Goal: Information Seeking & Learning: Compare options

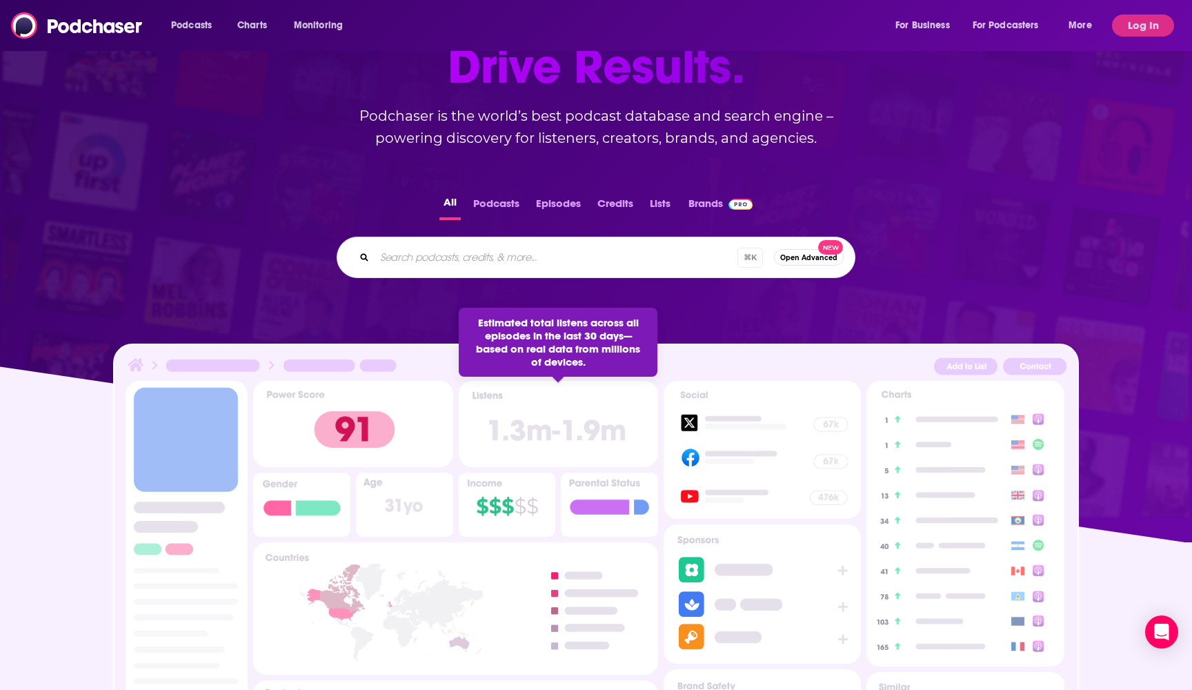
scroll to position [161, 0]
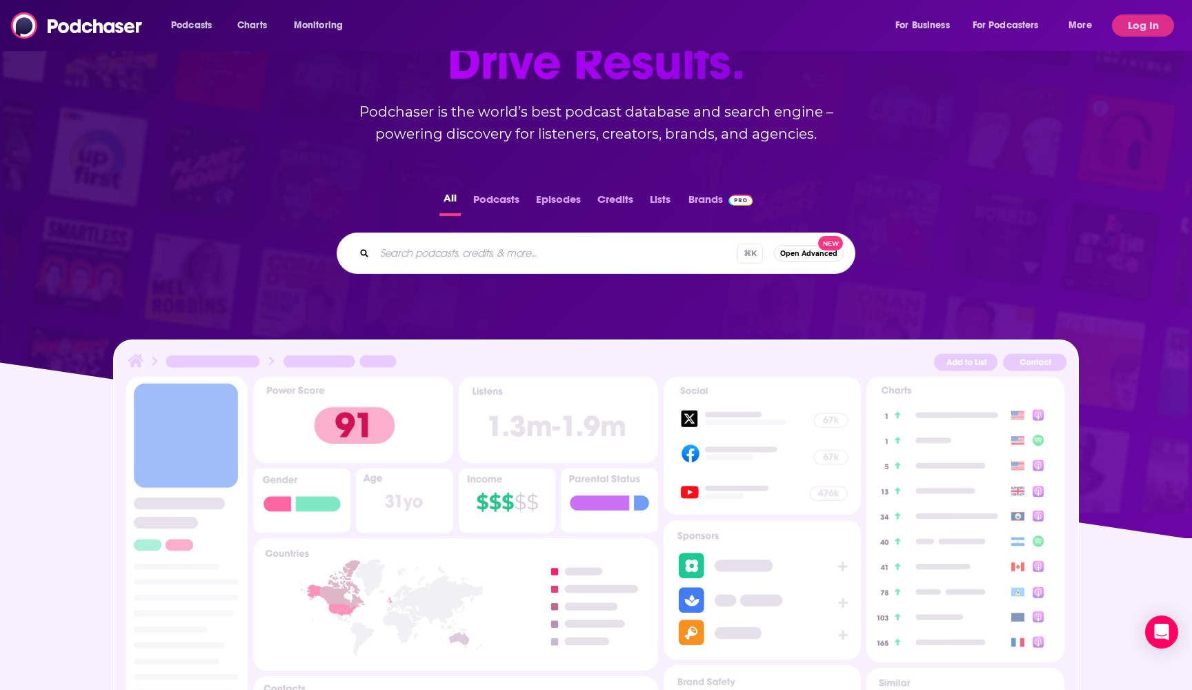
click at [463, 269] on div "⌘ K Open Advanced New" at bounding box center [596, 253] width 519 height 41
click at [458, 257] on input "Search podcasts, credits, & more..." at bounding box center [575, 253] width 400 height 22
paste input "Cutting Room Floor"
type input "Cutting Room Floor"
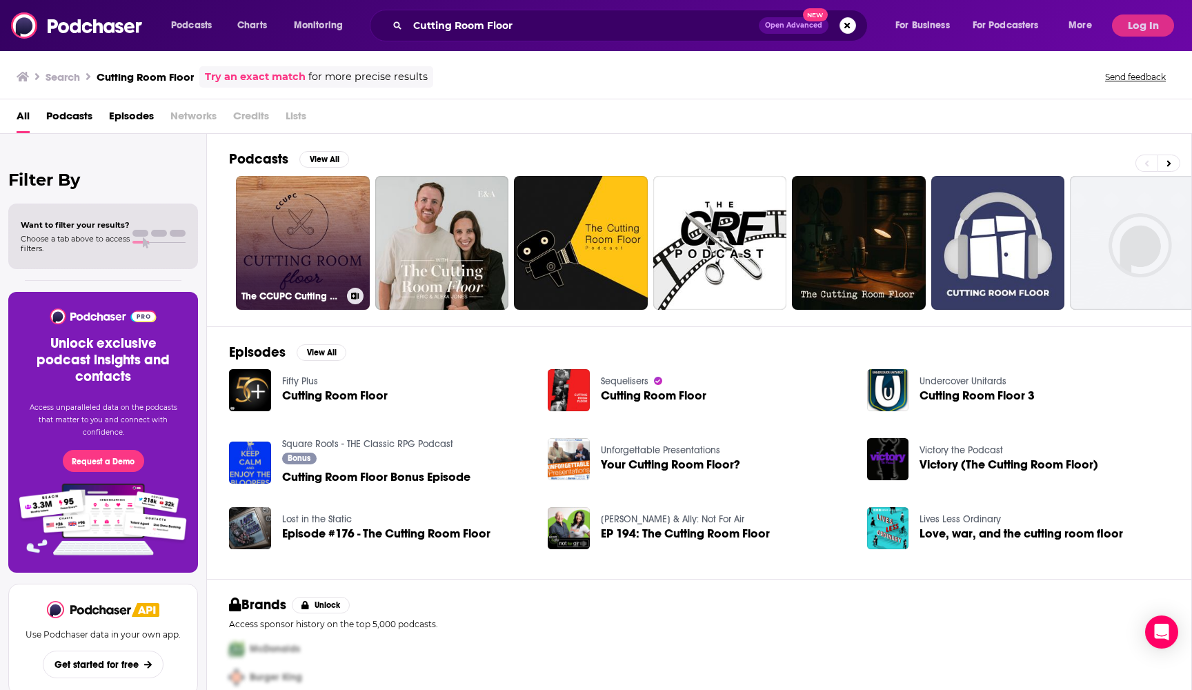
click at [313, 268] on link "The CCUPC Cutting Room Floor" at bounding box center [303, 243] width 134 height 134
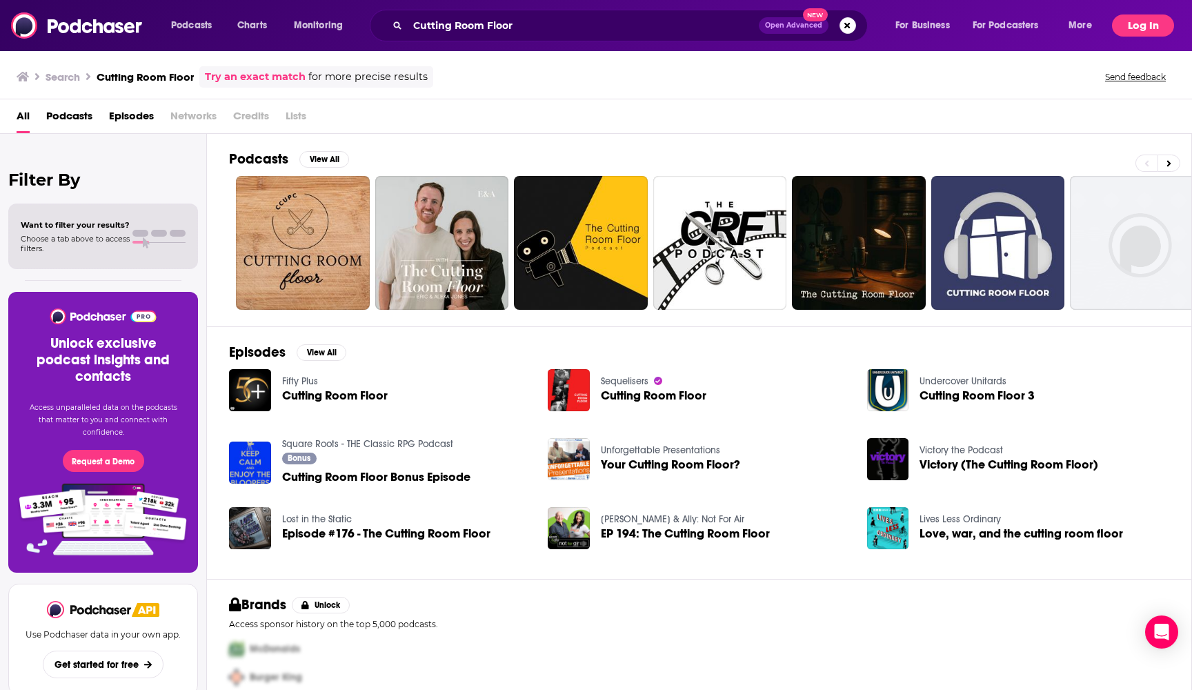
click at [1132, 28] on button "Log In" at bounding box center [1143, 25] width 62 height 22
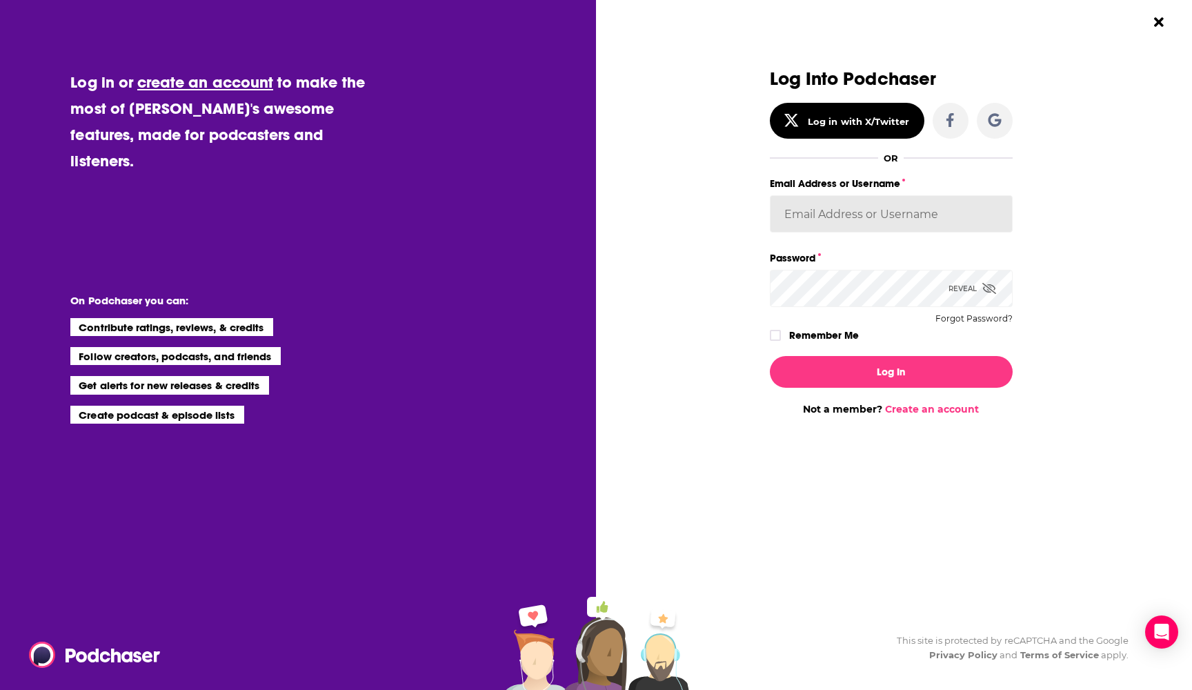
type input "[EMAIL_ADDRESS][DOMAIN_NAME]"
click at [891, 371] on button "Log In" at bounding box center [891, 372] width 243 height 32
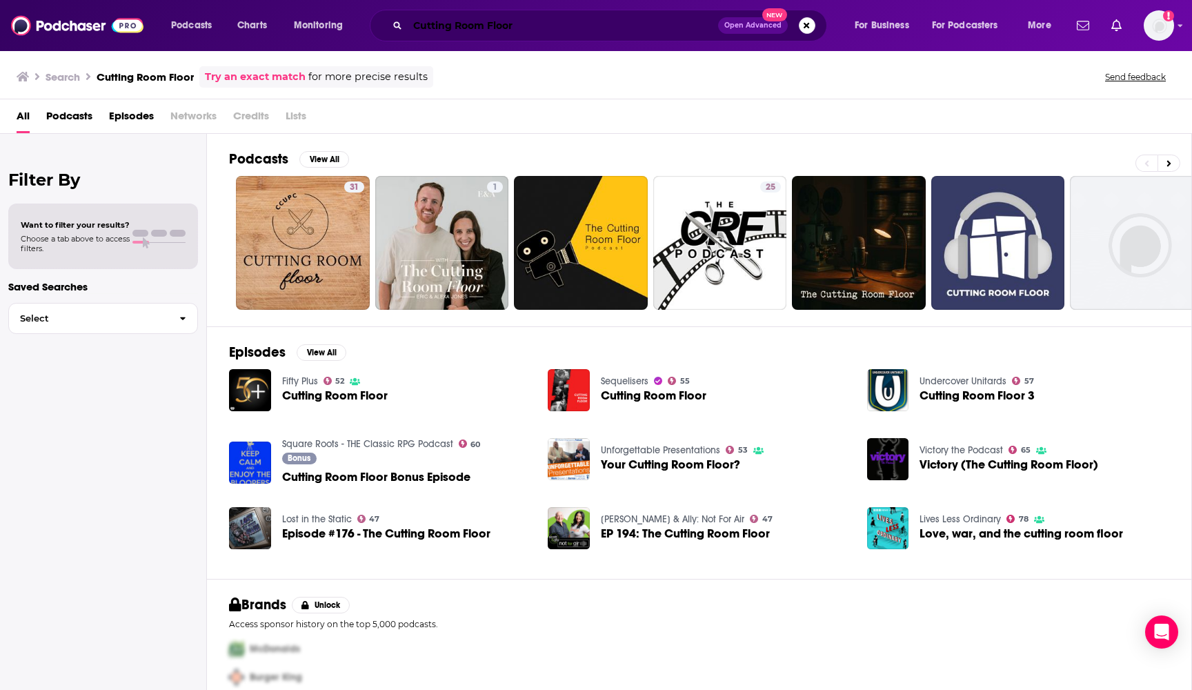
click at [568, 30] on input "Cutting Room Floor" at bounding box center [563, 25] width 311 height 22
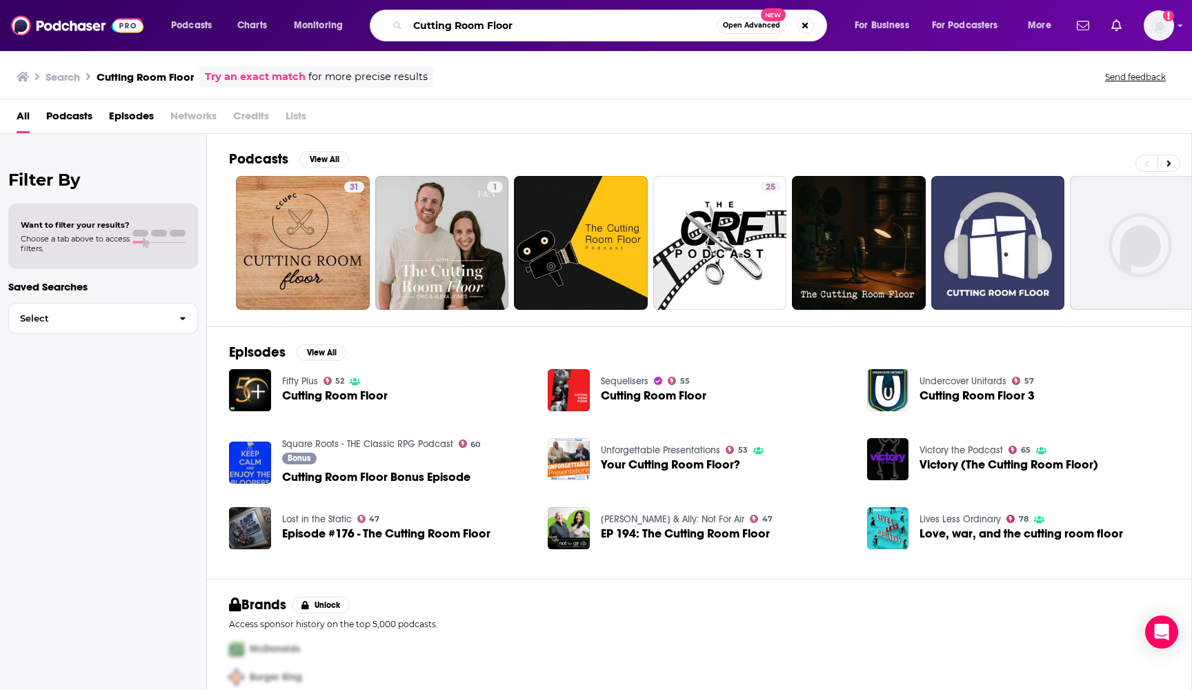
click at [586, 28] on input "Cutting Room Floor" at bounding box center [562, 25] width 309 height 22
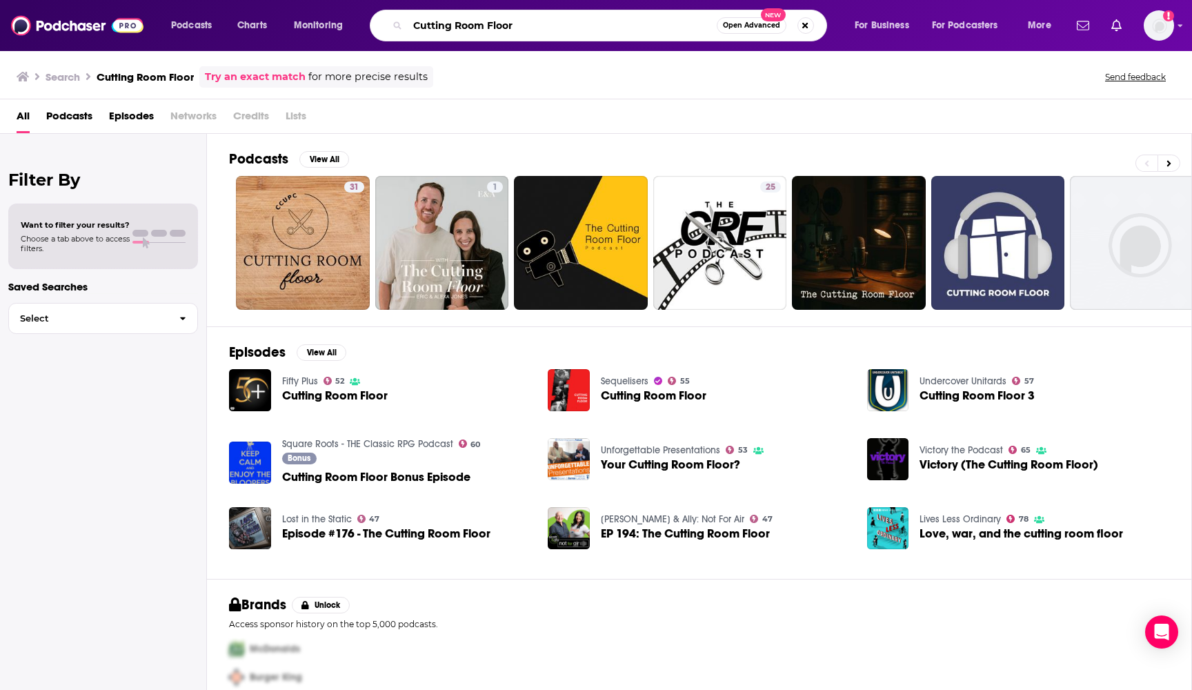
paste input "How I Built This"
type input "How I Built This"
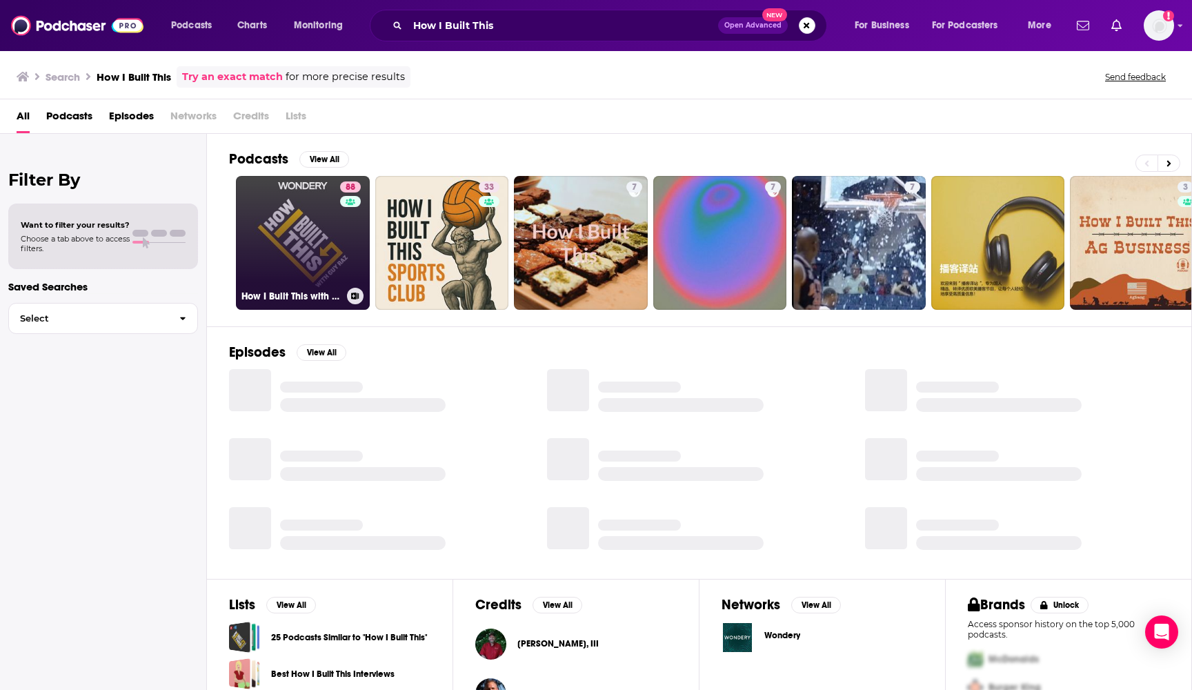
click at [310, 248] on link "88 How I Built This with [PERSON_NAME]" at bounding box center [303, 243] width 134 height 134
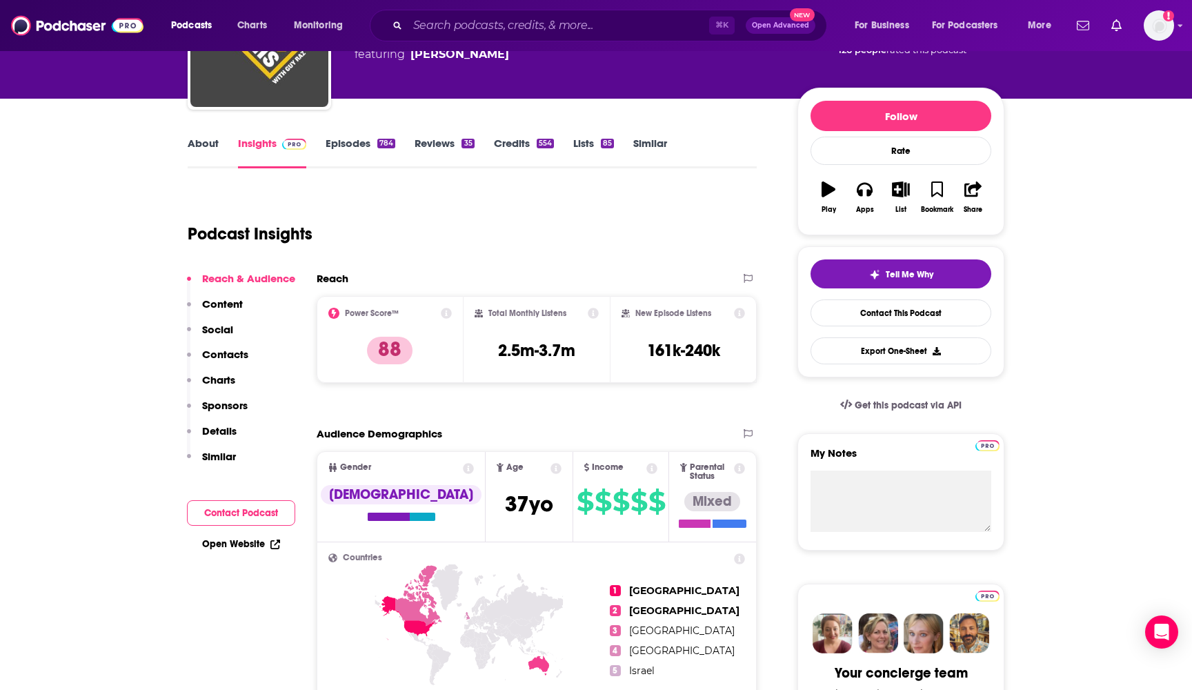
scroll to position [117, 0]
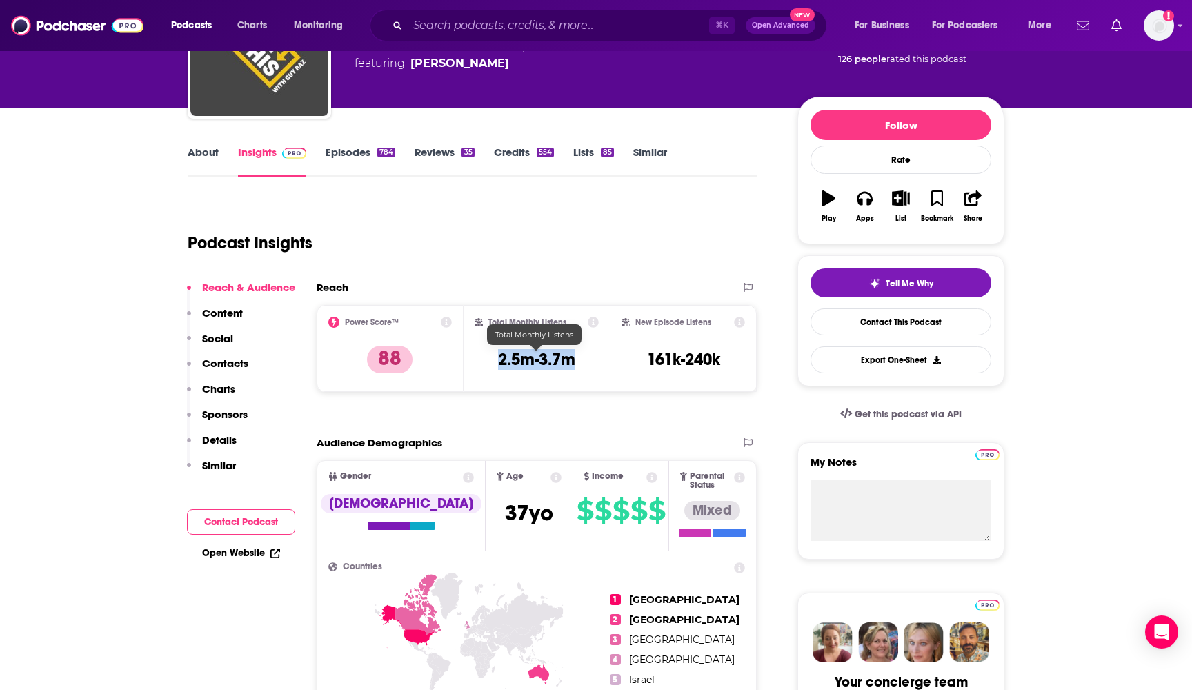
drag, startPoint x: 580, startPoint y: 362, endPoint x: 495, endPoint y: 360, distance: 85.6
click at [495, 360] on div "Total Monthly Listens 2.5m-3.7m" at bounding box center [537, 348] width 125 height 63
copy h3 "2.5m-3.7m"
click at [549, 29] on input "Search podcasts, credits, & more..." at bounding box center [559, 25] width 302 height 22
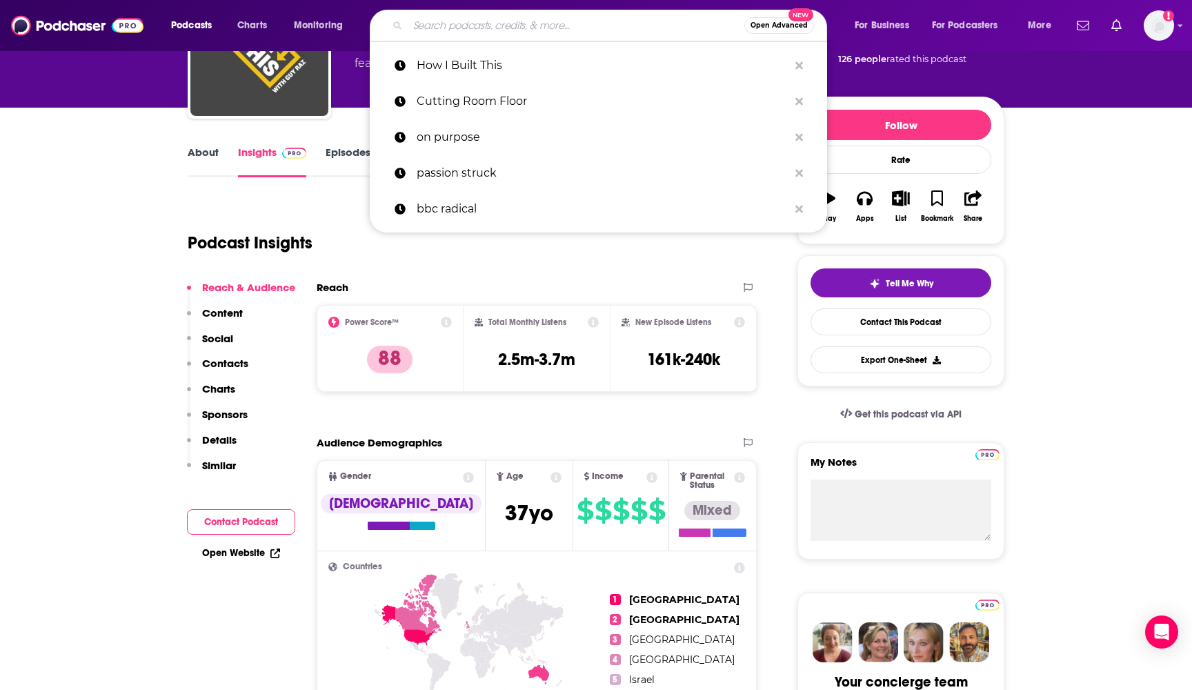
paste input "Las Culturistas"
type input "Las Culturistas"
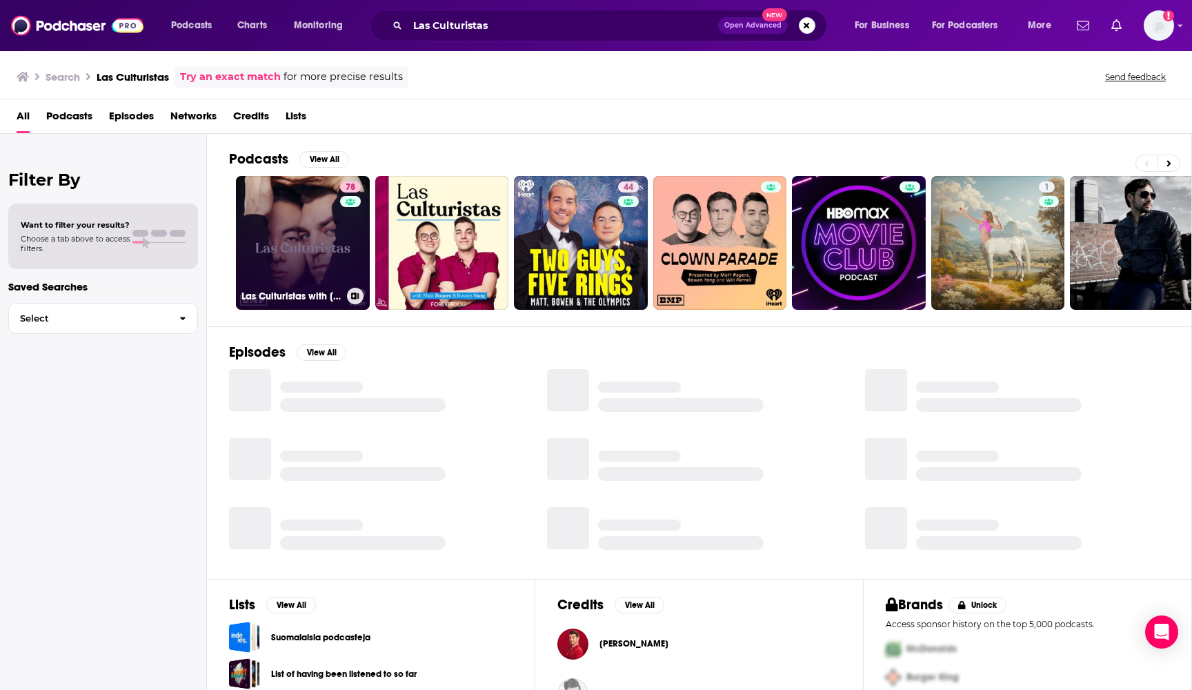
click at [305, 227] on link "78 Las Culturistas with [PERSON_NAME] and [PERSON_NAME]" at bounding box center [303, 243] width 134 height 134
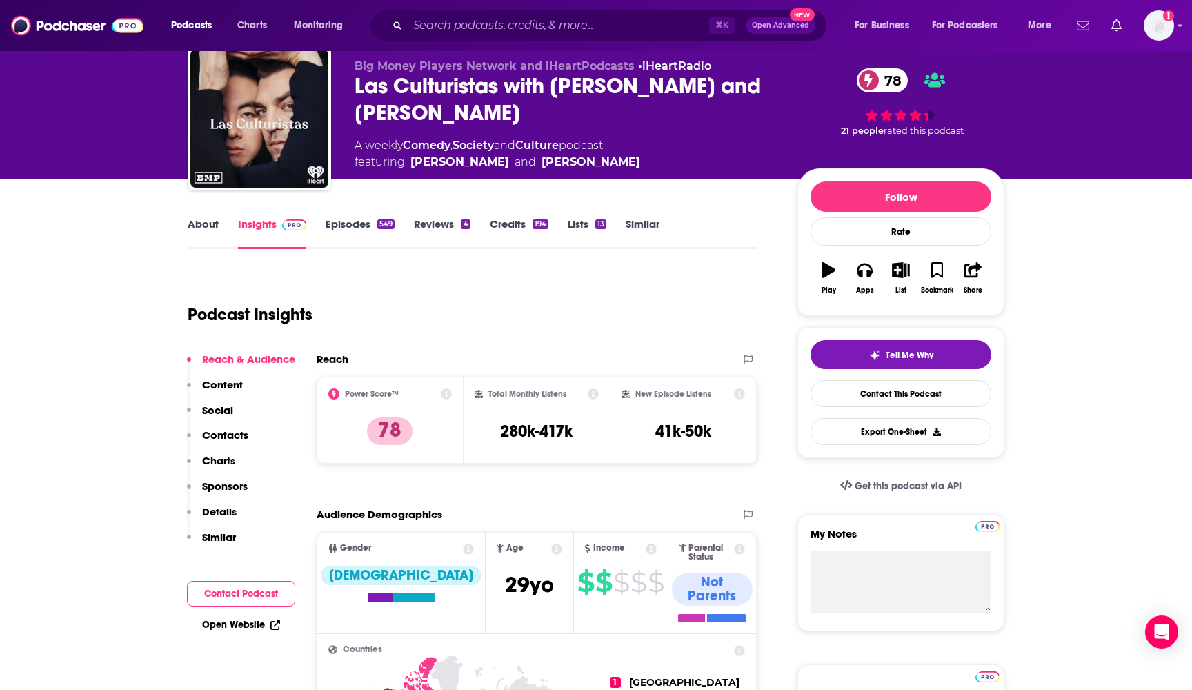
scroll to position [75, 0]
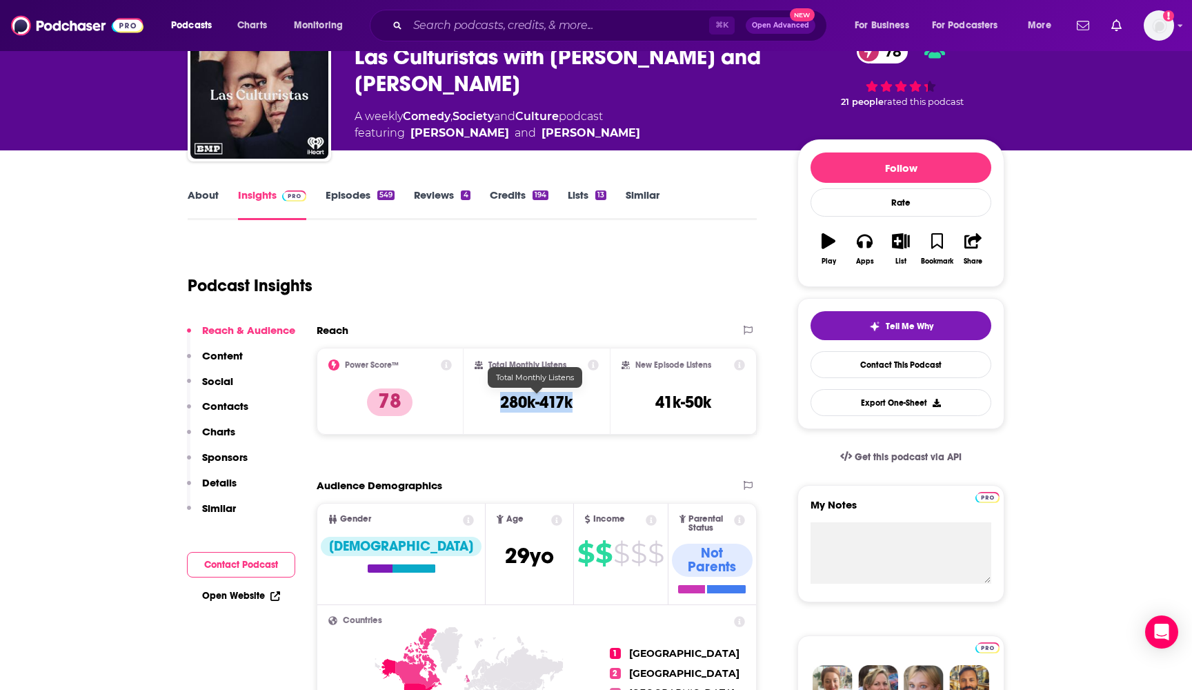
drag, startPoint x: 579, startPoint y: 404, endPoint x: 500, endPoint y: 404, distance: 78.7
click at [500, 404] on div "Total Monthly Listens 280k-417k" at bounding box center [537, 391] width 125 height 63
copy h3 "280k-417k"
click at [592, 35] on input "Search podcasts, credits, & more..." at bounding box center [559, 25] width 302 height 22
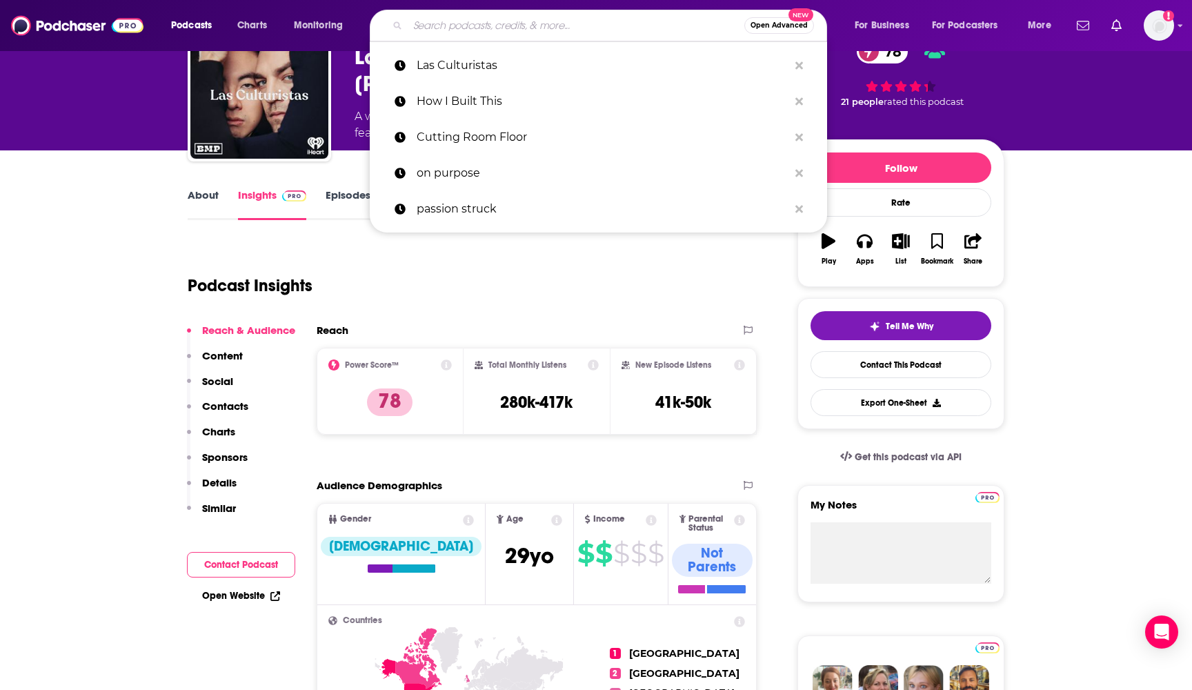
paste input "On Purpose with [PERSON_NAME]"
type input "On Purpose with [PERSON_NAME]"
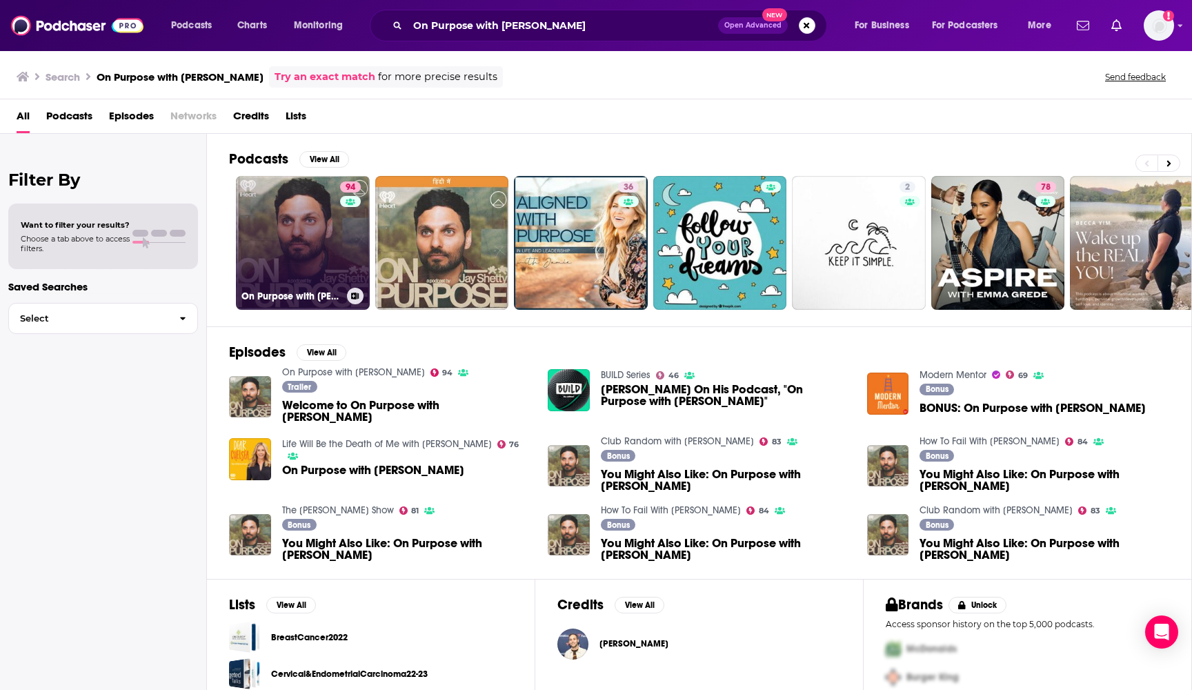
click at [315, 239] on link "94 On Purpose with [PERSON_NAME]" at bounding box center [303, 243] width 134 height 134
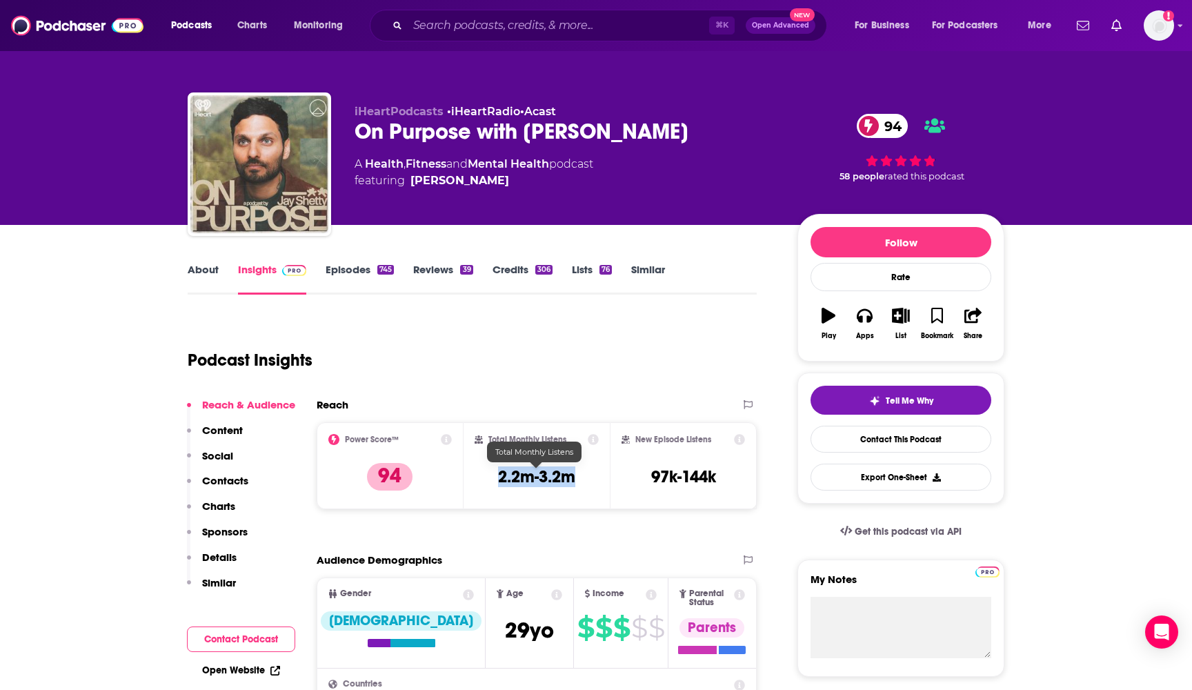
drag, startPoint x: 493, startPoint y: 481, endPoint x: 577, endPoint y: 482, distance: 83.5
click at [577, 482] on div "Total Monthly Listens 2.2m-3.2m" at bounding box center [537, 465] width 125 height 63
copy h3 "2.2m-3.2m"
click at [559, 35] on input "Search podcasts, credits, & more..." at bounding box center [559, 25] width 302 height 22
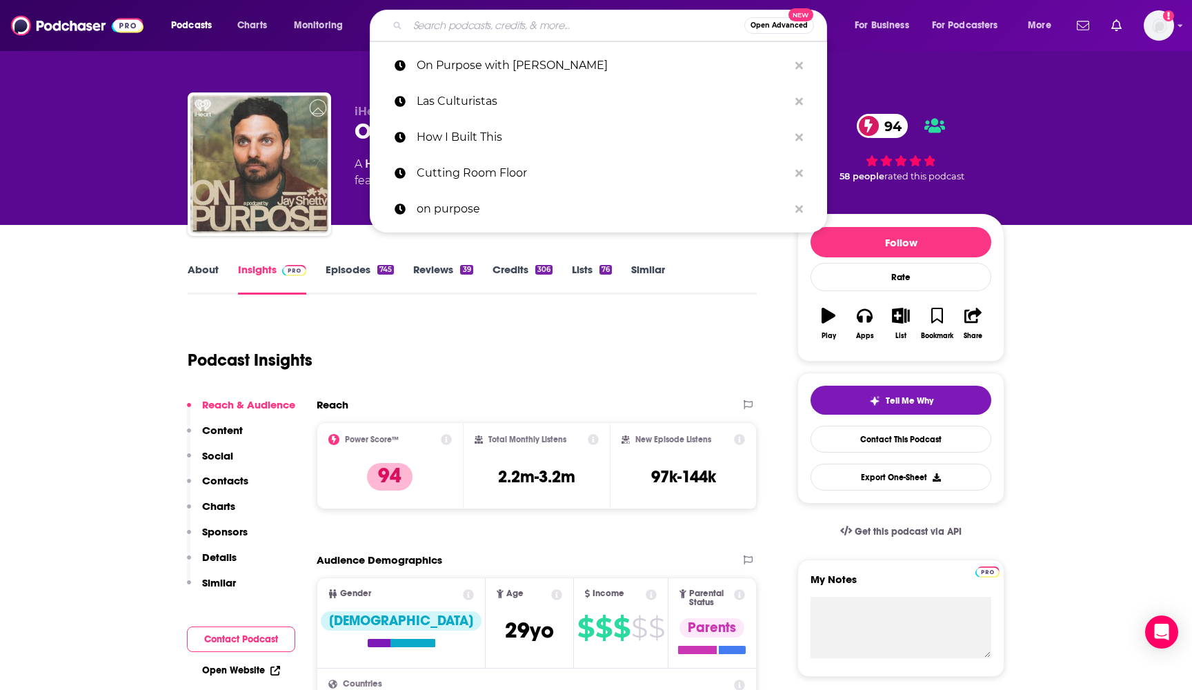
paste input "Oprah Super Soul [DATE]"
type input "Oprah Super Soul [DATE]"
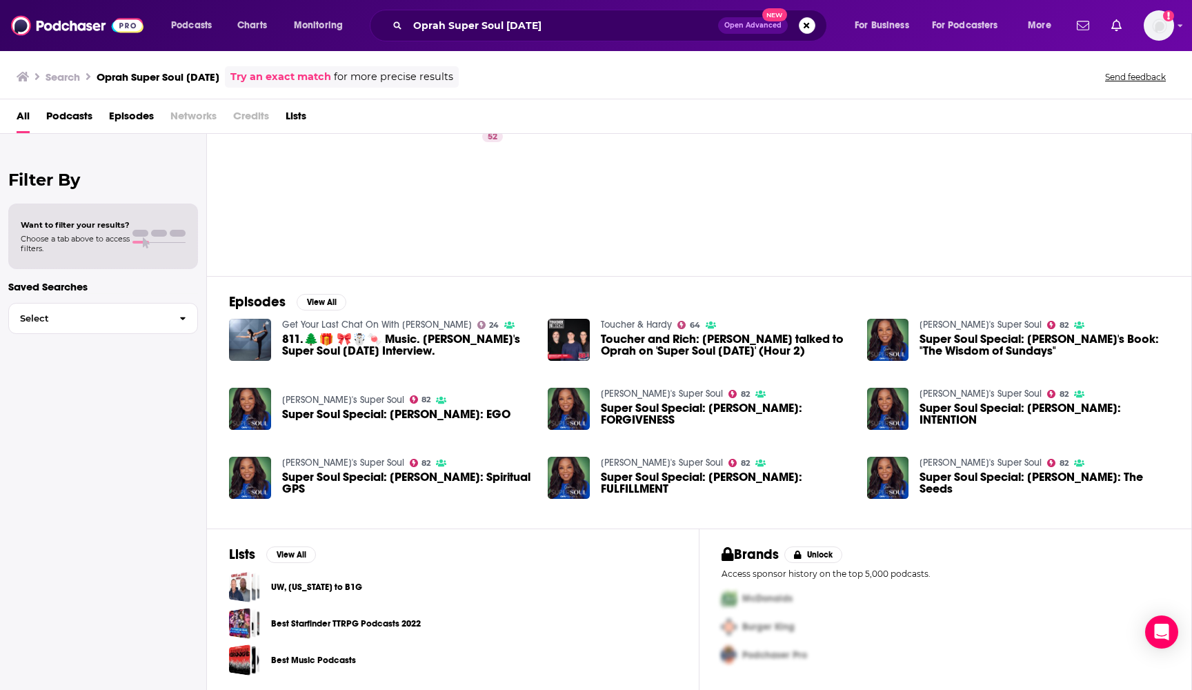
scroll to position [50, 0]
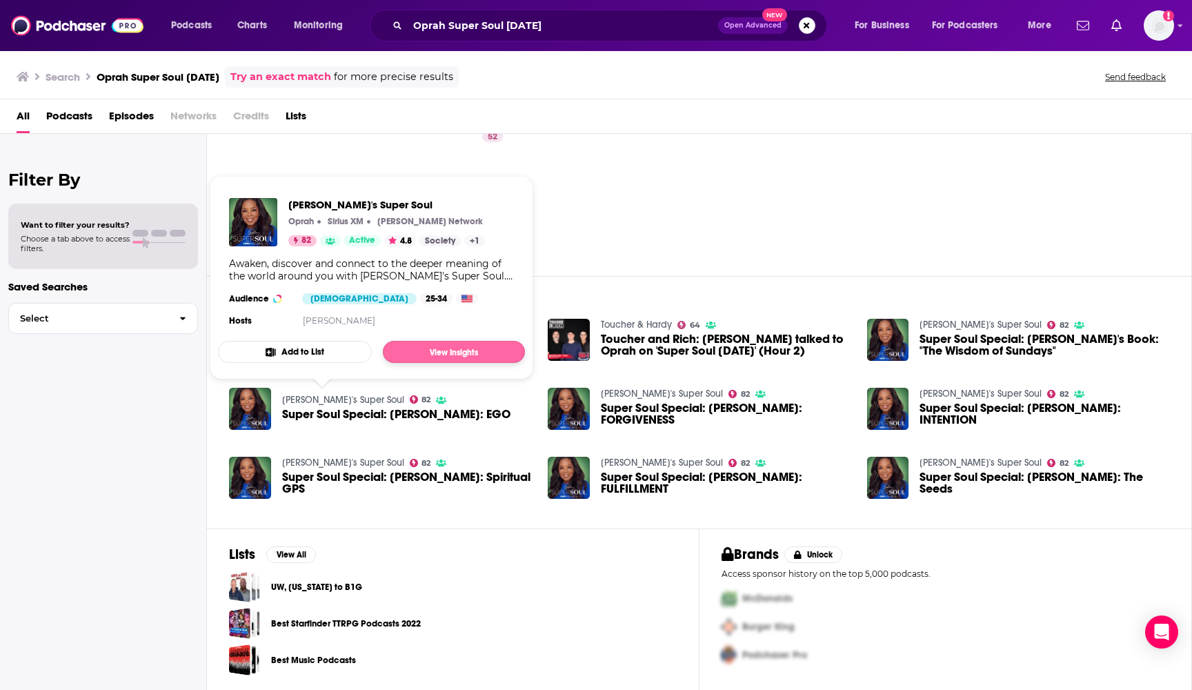
click at [429, 351] on link "View Insights" at bounding box center [454, 352] width 142 height 22
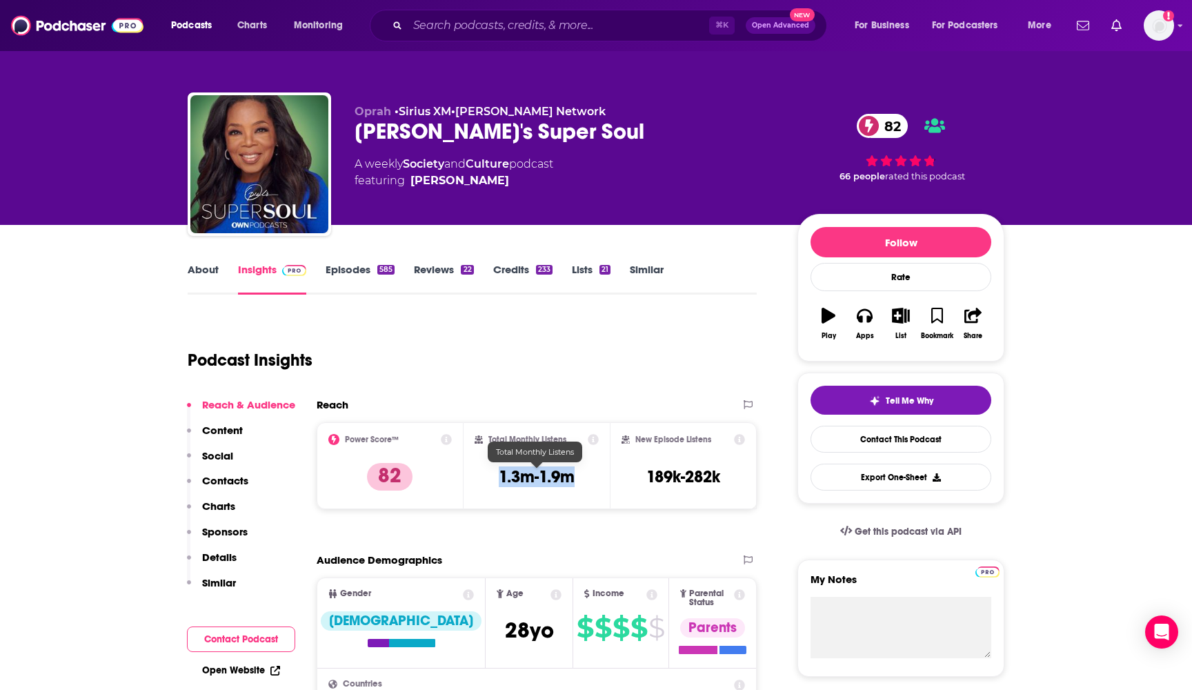
drag, startPoint x: 585, startPoint y: 473, endPoint x: 496, endPoint y: 471, distance: 88.4
click at [496, 471] on div "Total Monthly Listens 1.3m-1.9m" at bounding box center [537, 465] width 125 height 63
copy h3 "1.3m-1.9m"
click at [607, 24] on input "Search podcasts, credits, & more..." at bounding box center [559, 25] width 302 height 22
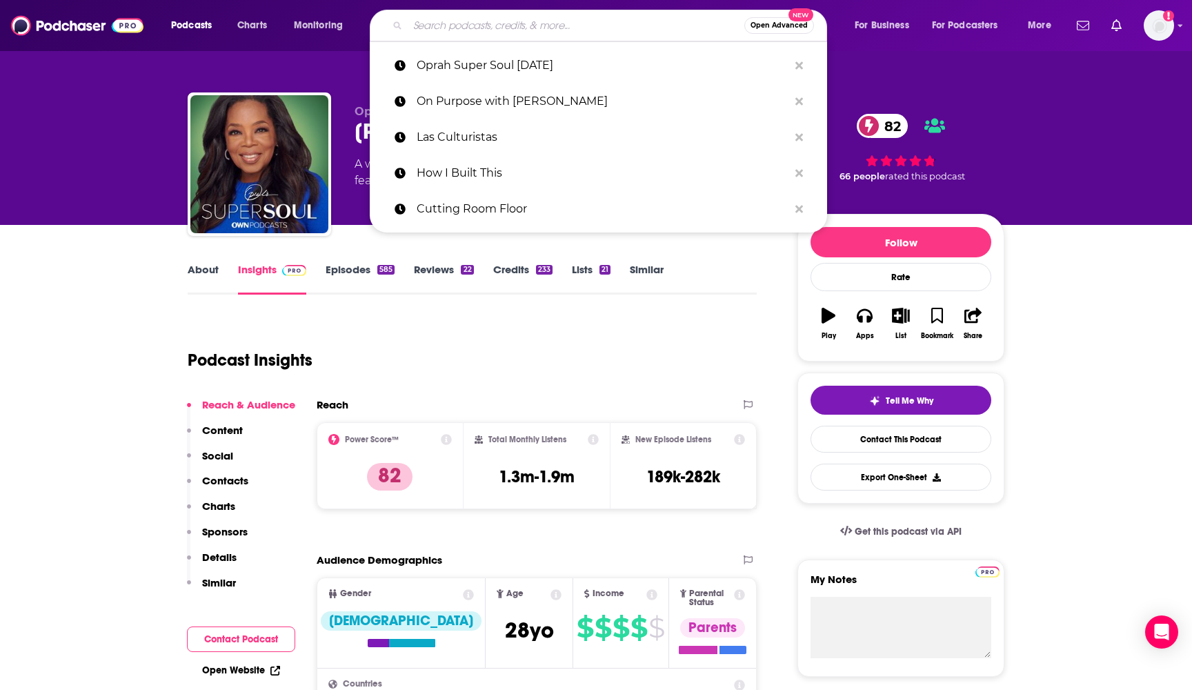
paste input "The [PERSON_NAME] Podcast"
type input "The [PERSON_NAME] Podcast"
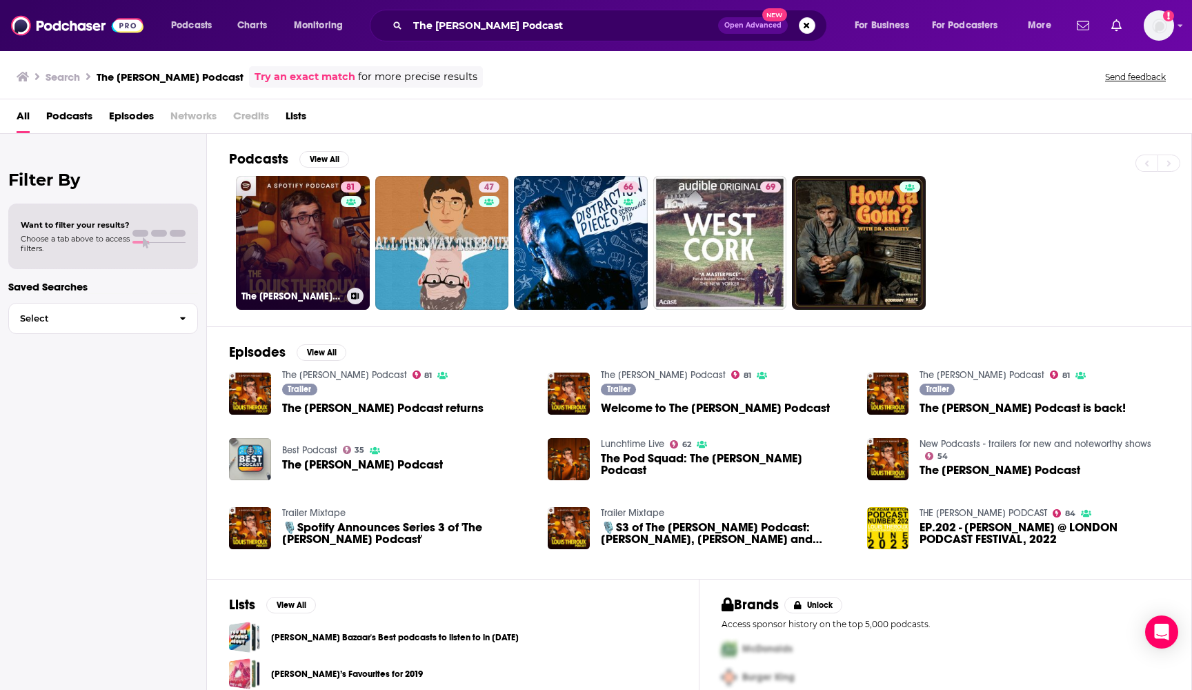
click at [300, 266] on link "81 The [PERSON_NAME] Podcast" at bounding box center [303, 243] width 134 height 134
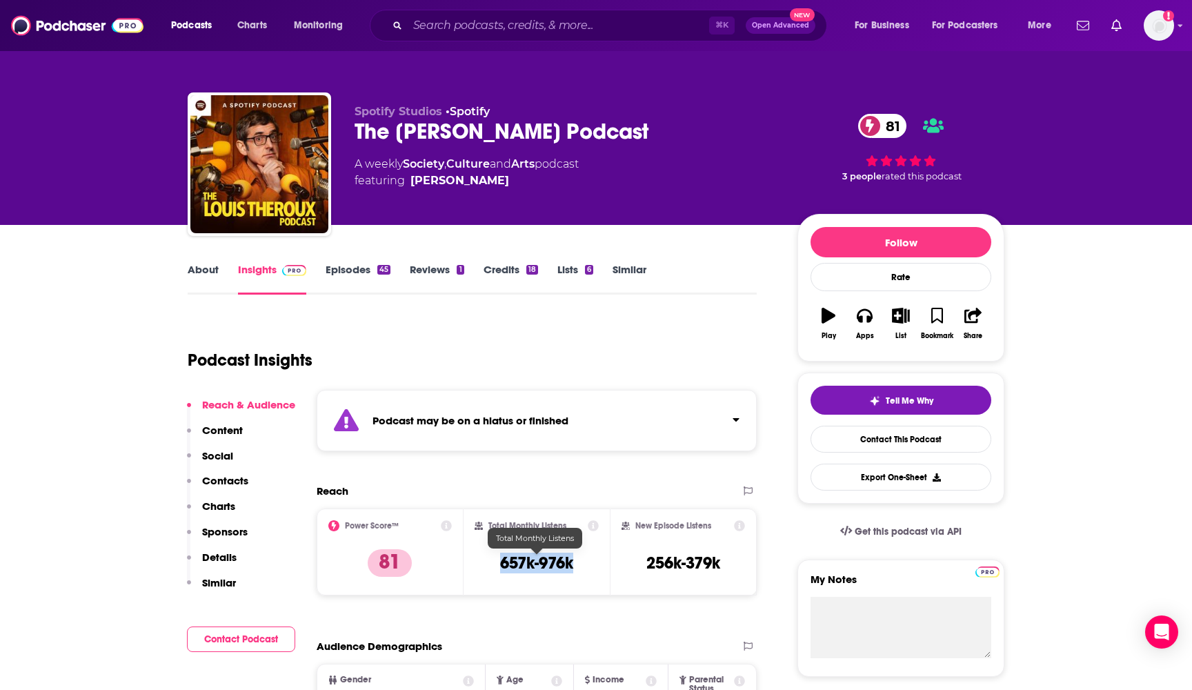
drag, startPoint x: 580, startPoint y: 562, endPoint x: 502, endPoint y: 562, distance: 78.0
click at [502, 562] on div "Total Monthly Listens 657k-976k" at bounding box center [537, 551] width 125 height 63
copy h3 "657k-976k"
click at [721, 418] on div "Podcast may be on a hiatus or finished" at bounding box center [537, 420] width 440 height 61
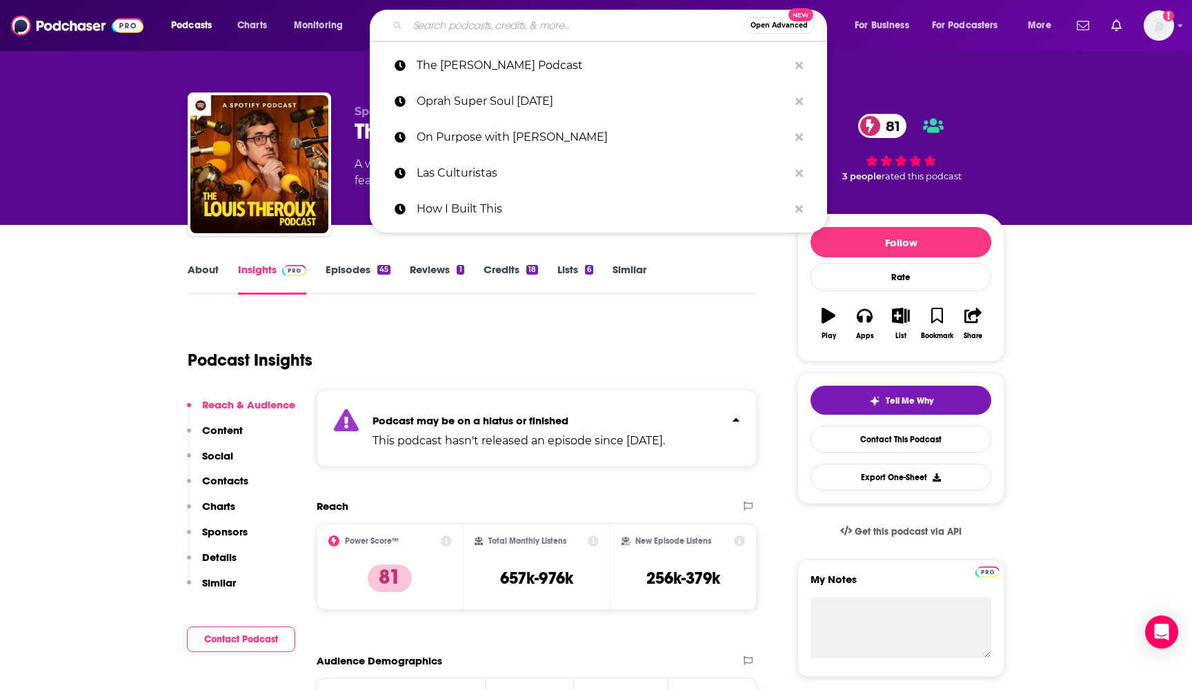
click at [630, 20] on input "Search podcasts, credits, & more..." at bounding box center [576, 25] width 337 height 22
paste input "The School of Greatness"
type input "The School of Greatness"
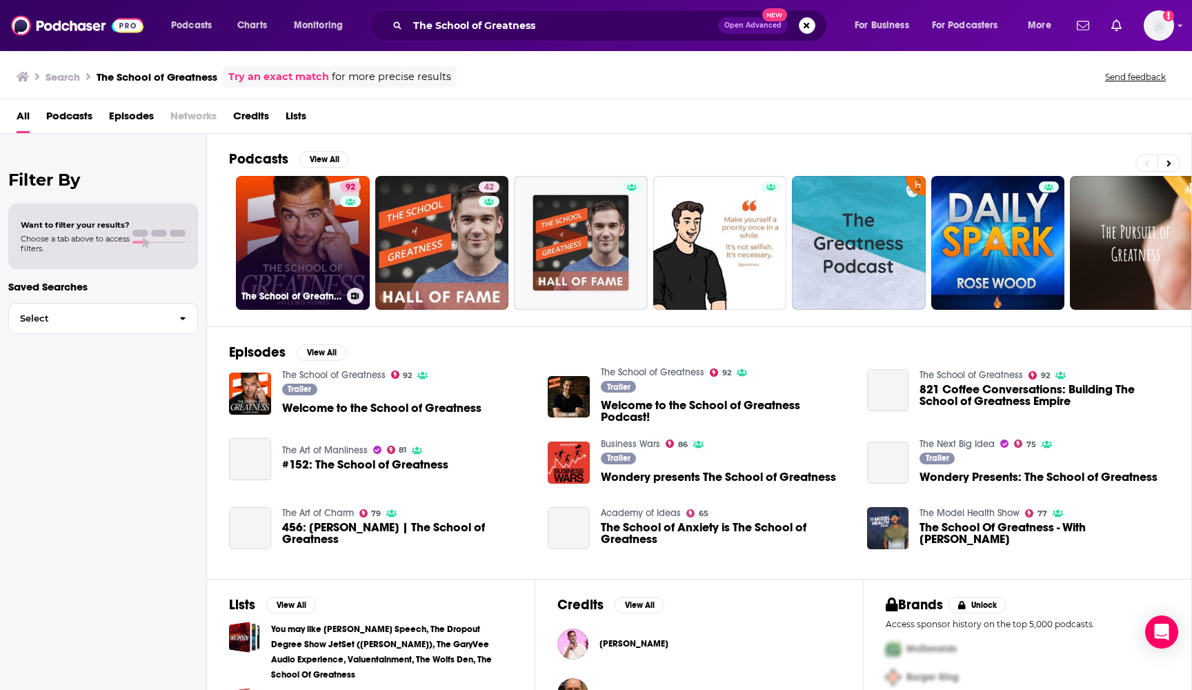
click at [308, 233] on link "92 The School of Greatness" at bounding box center [303, 243] width 134 height 134
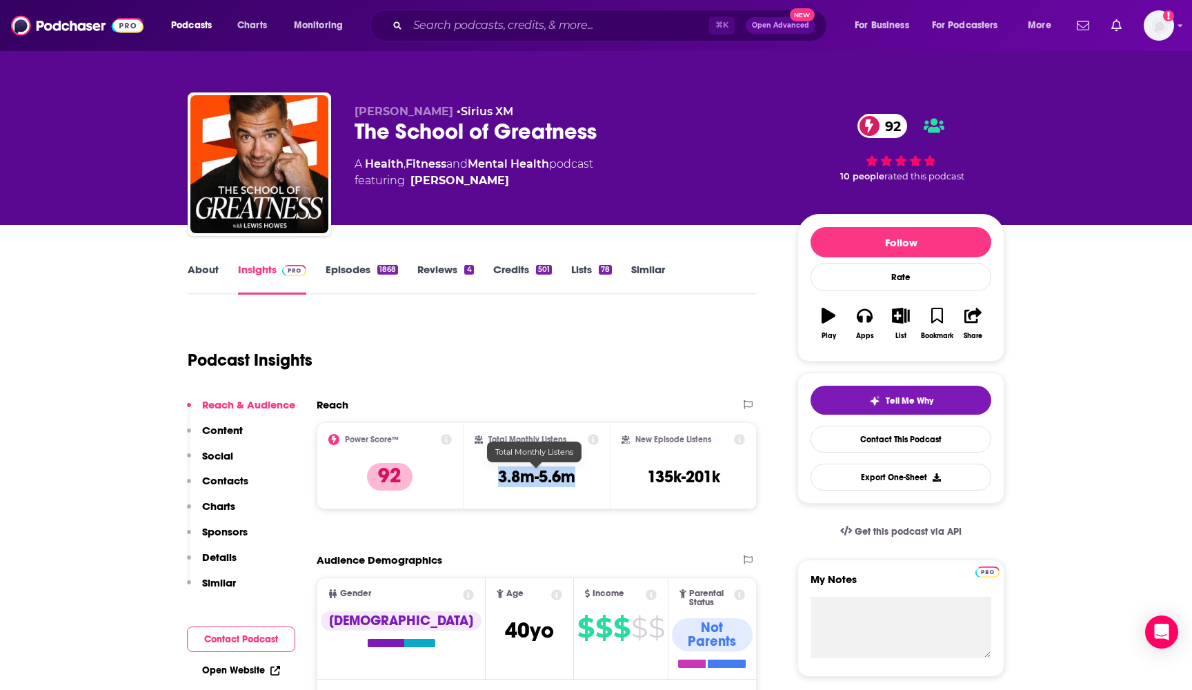
drag, startPoint x: 580, startPoint y: 471, endPoint x: 493, endPoint y: 475, distance: 87.7
click at [493, 475] on div "Total Monthly Listens 3.8m-5.6m" at bounding box center [537, 465] width 125 height 63
copy h3 "3.8m-5.6m"
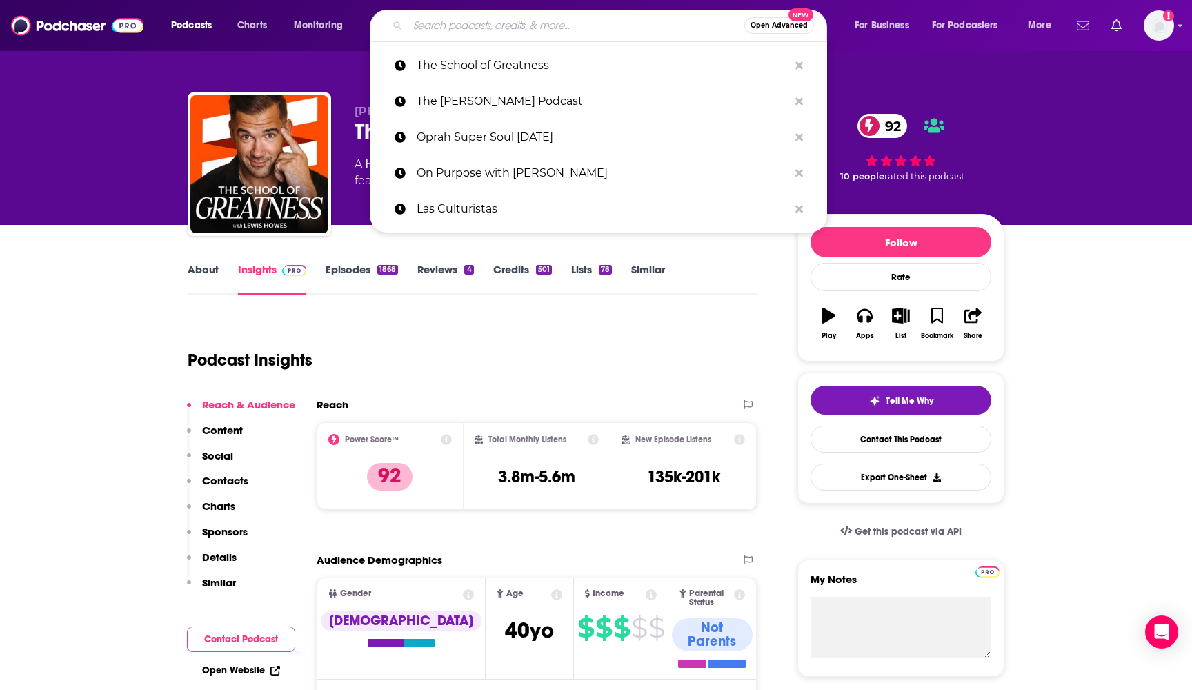
click at [531, 20] on input "Search podcasts, credits, & more..." at bounding box center [576, 25] width 337 height 22
paste input "Cutting Room Floor"
type input "Cutting Room Floor"
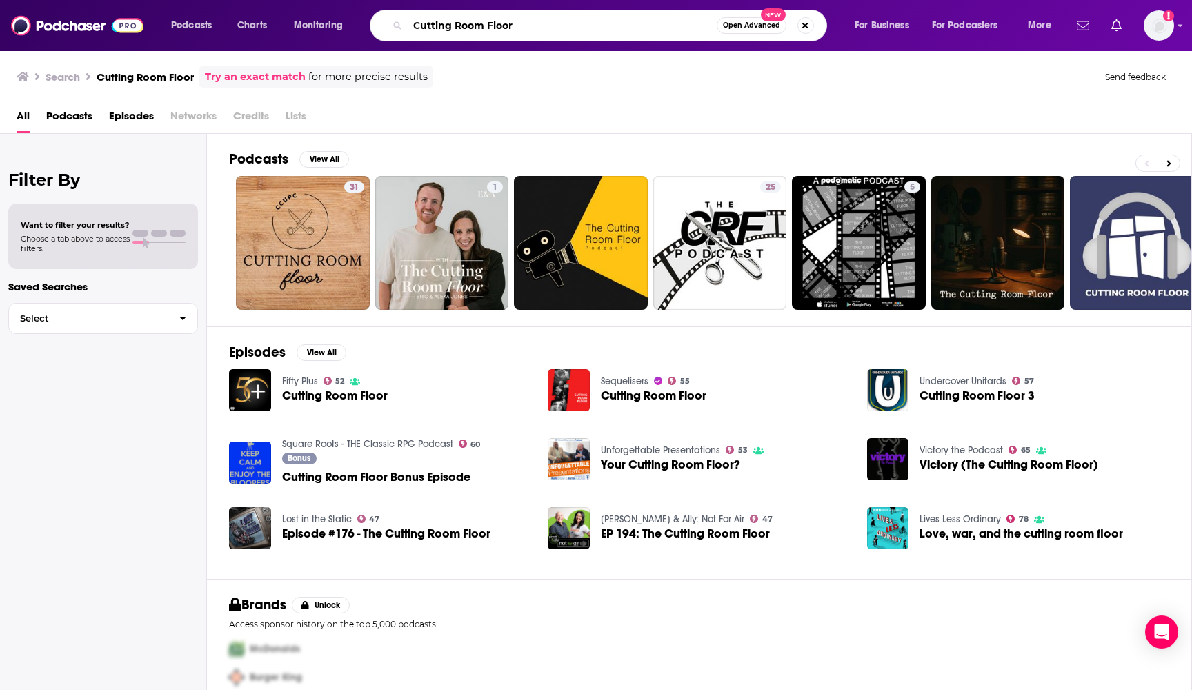
click at [533, 32] on input "Cutting Room Floor" at bounding box center [562, 25] width 309 height 22
paste input "with Recho Omondi"
click at [520, 29] on input "Cutting Room Floor with Recho Omondi" at bounding box center [562, 25] width 309 height 22
type input "Cutting Room Floor with Recho Omondi"
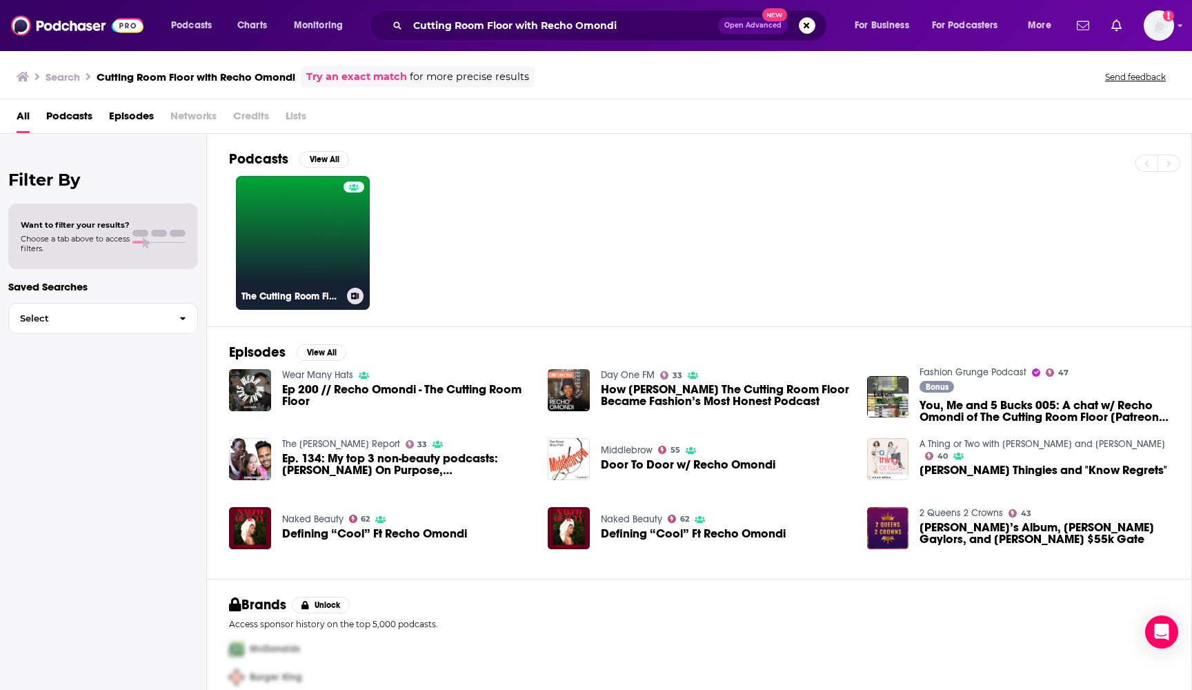
click at [304, 237] on link "The Cutting Room Floor" at bounding box center [303, 243] width 134 height 134
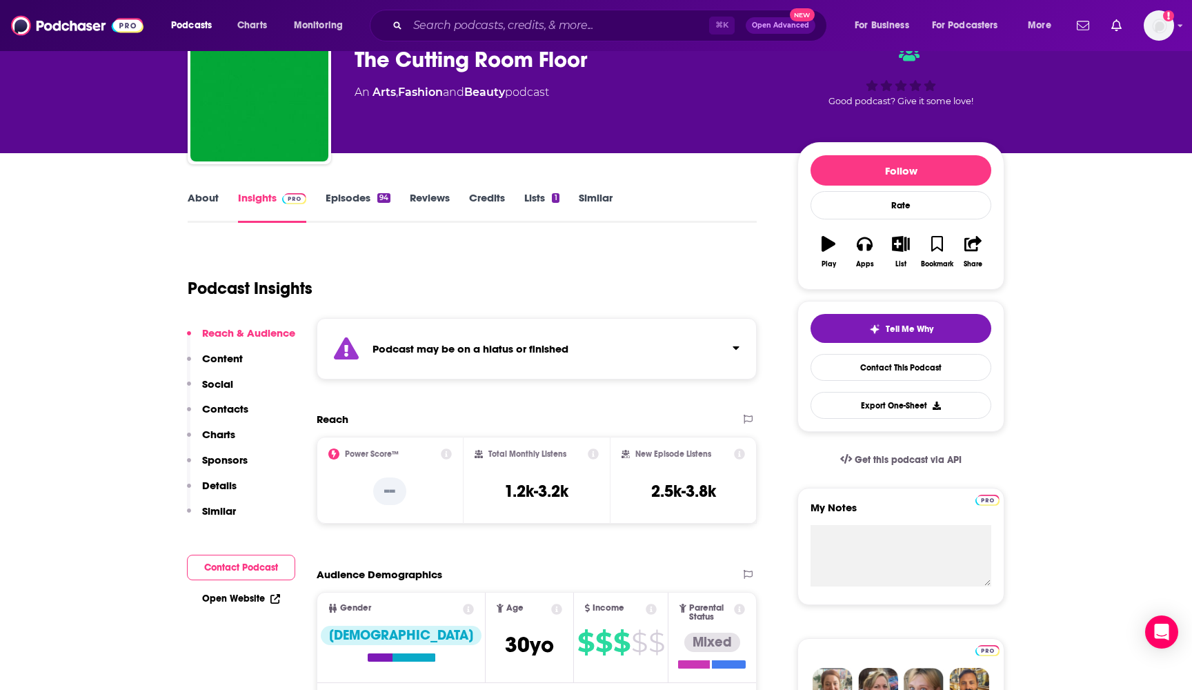
scroll to position [107, 0]
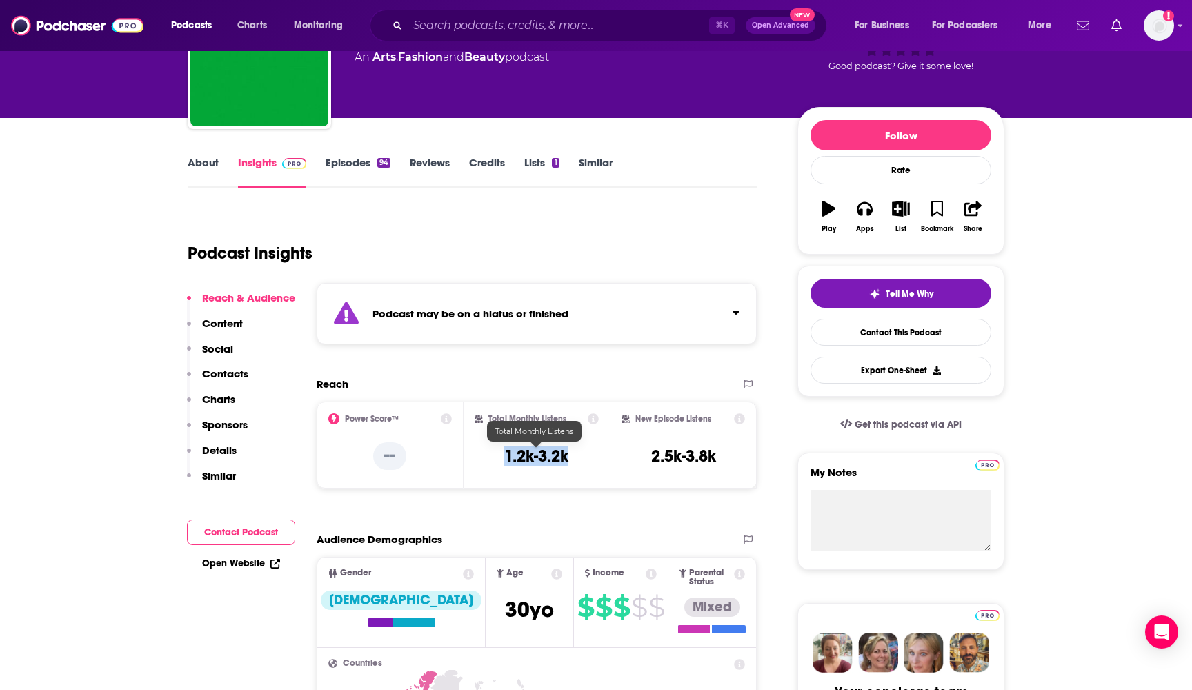
drag, startPoint x: 553, startPoint y: 453, endPoint x: 497, endPoint y: 454, distance: 56.6
click at [497, 454] on div "Total Monthly Listens 1.2k-3.2k" at bounding box center [537, 444] width 125 height 63
copy h3 "1.2k-3.2k"
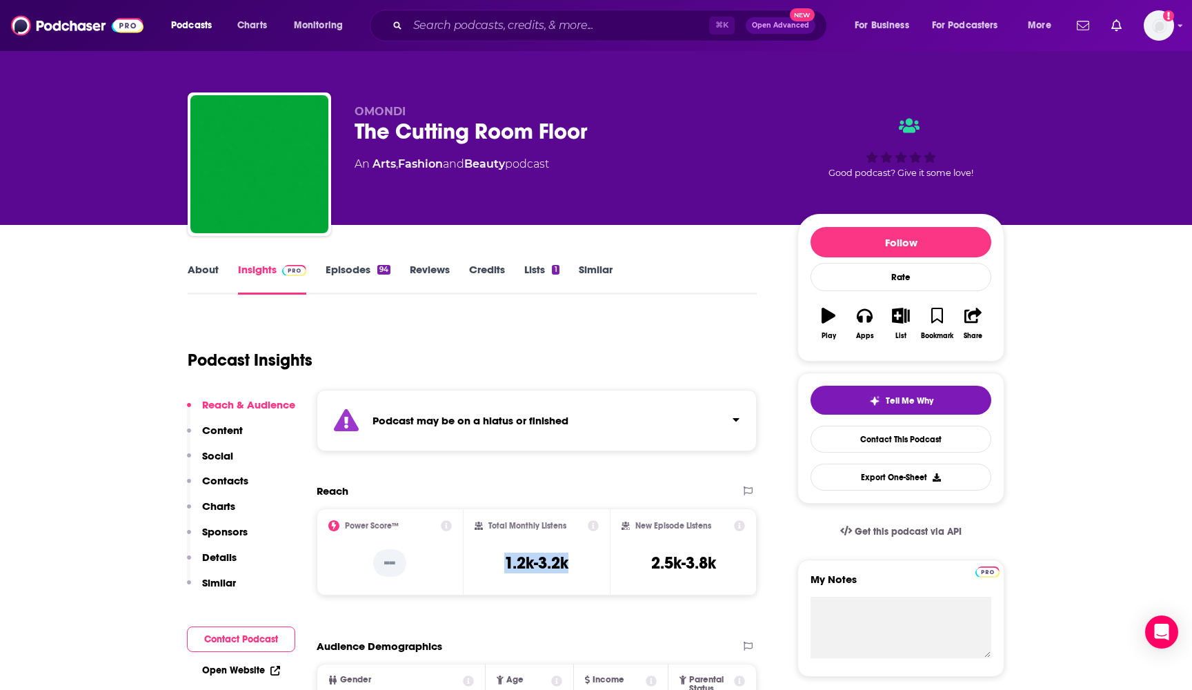
scroll to position [0, 0]
click at [200, 275] on link "About" at bounding box center [203, 279] width 31 height 32
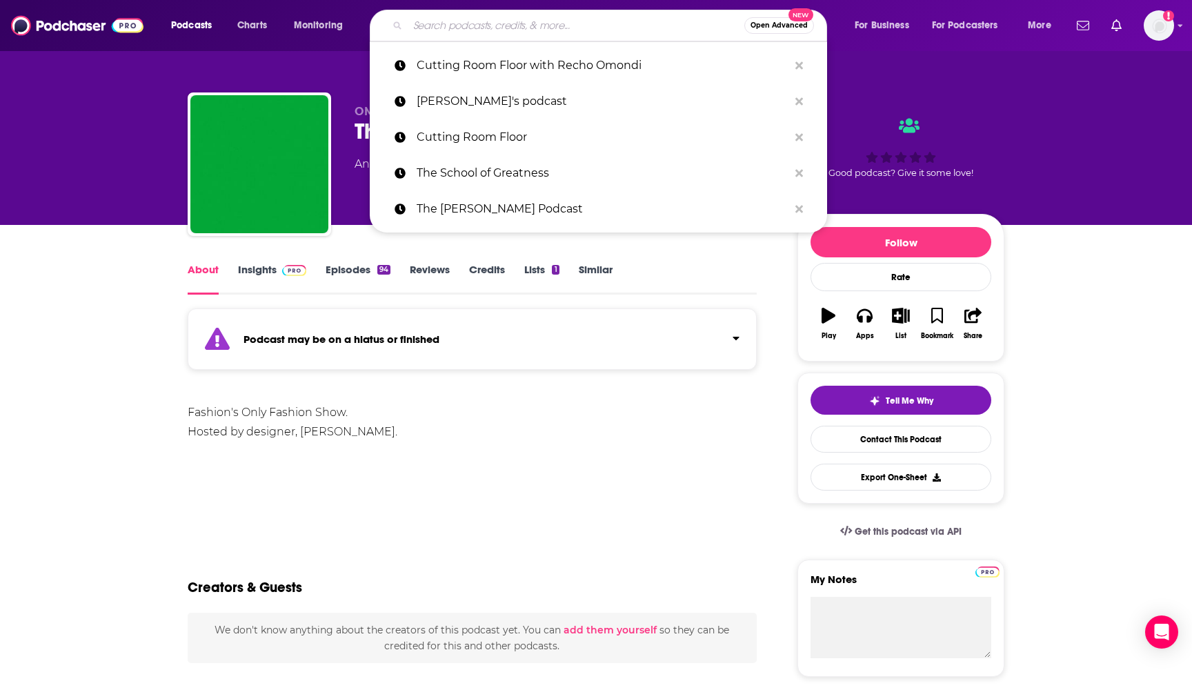
click at [567, 32] on input "Search podcasts, credits, & more..." at bounding box center [576, 25] width 337 height 22
paste input "How I Built This"
type input "How I Built This"
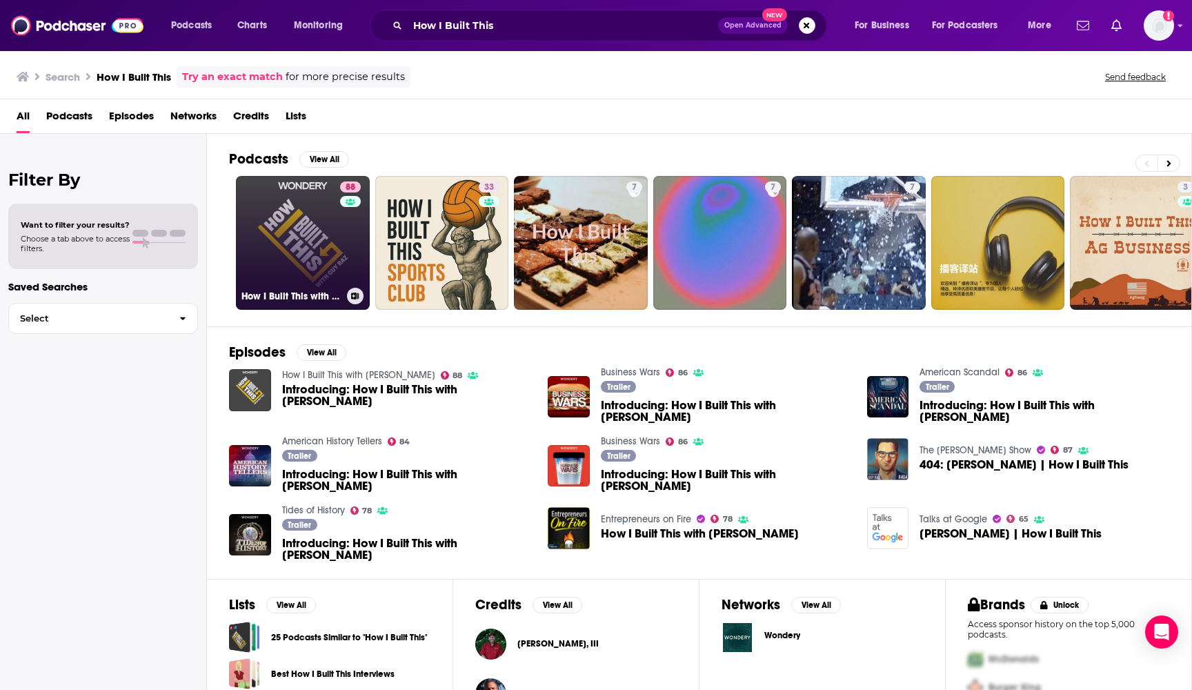
click at [286, 240] on link "88 How I Built This with [PERSON_NAME]" at bounding box center [303, 243] width 134 height 134
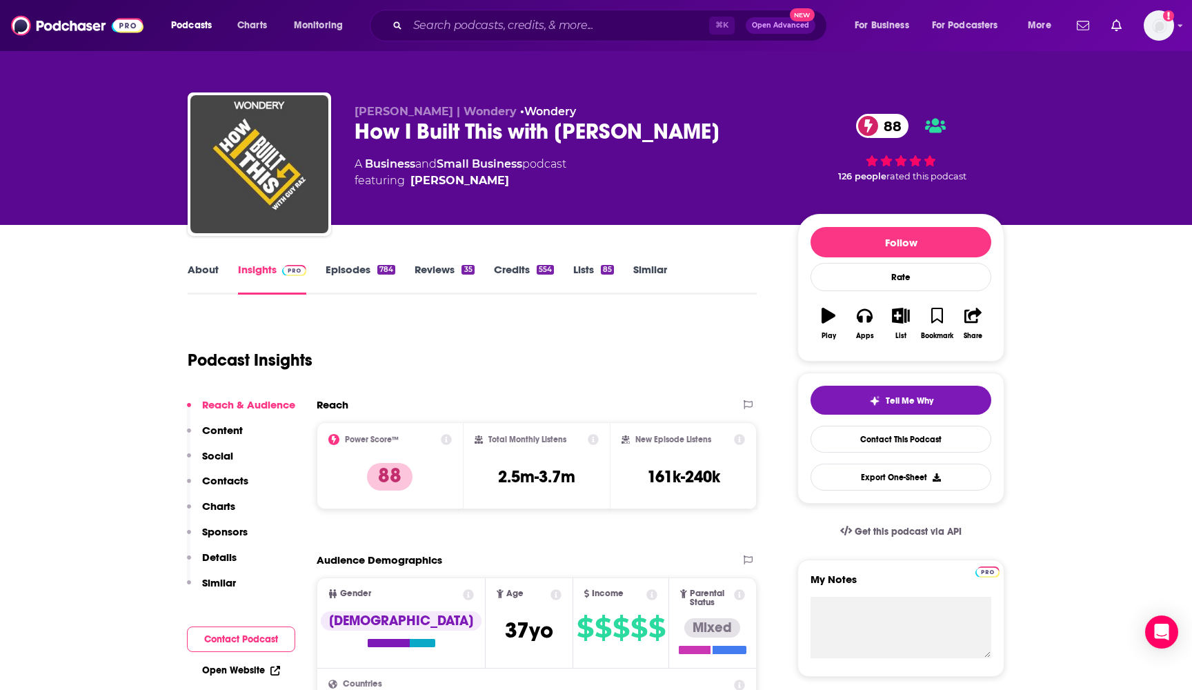
click at [204, 278] on link "About" at bounding box center [203, 279] width 31 height 32
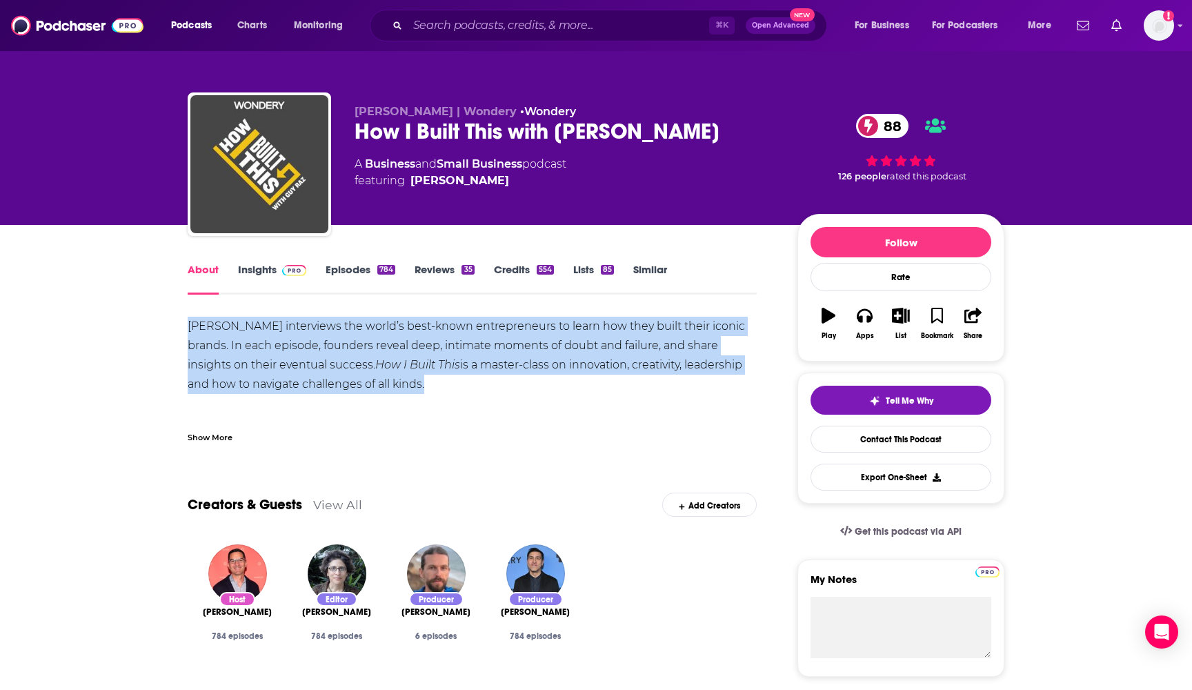
drag, startPoint x: 378, startPoint y: 386, endPoint x: 179, endPoint y: 337, distance: 204.5
copy div "[PERSON_NAME] interviews the world’s best-known entrepreneurs to learn how they…"
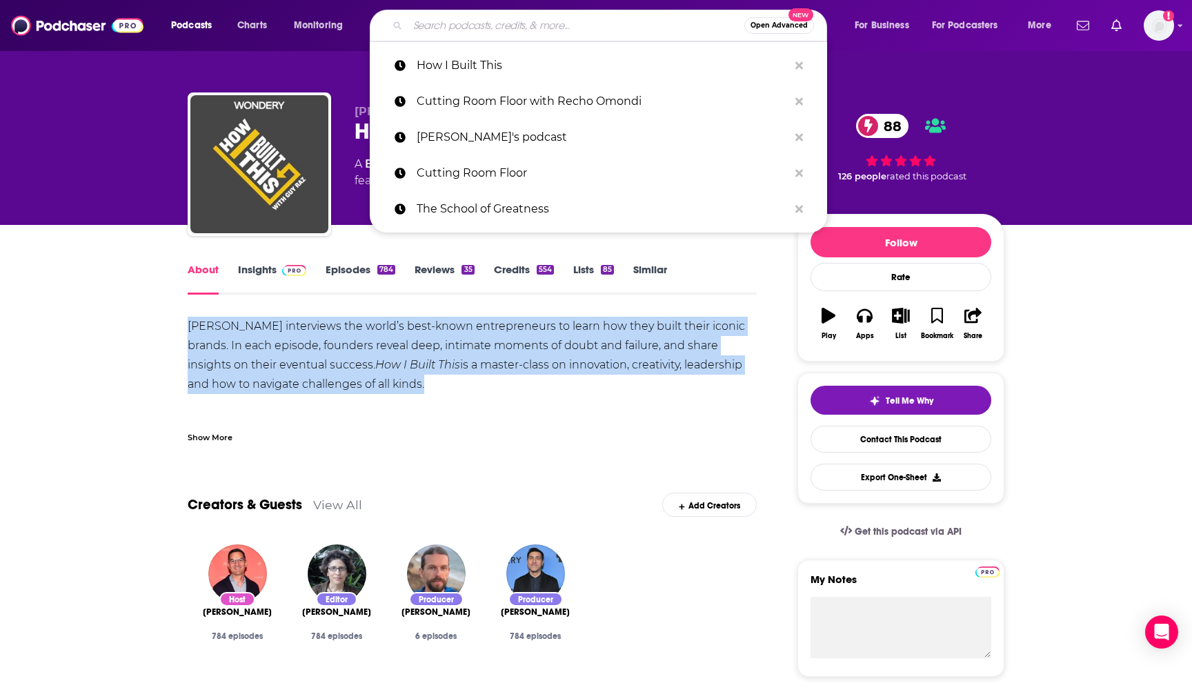
click at [558, 27] on input "Search podcasts, credits, & more..." at bounding box center [576, 25] width 337 height 22
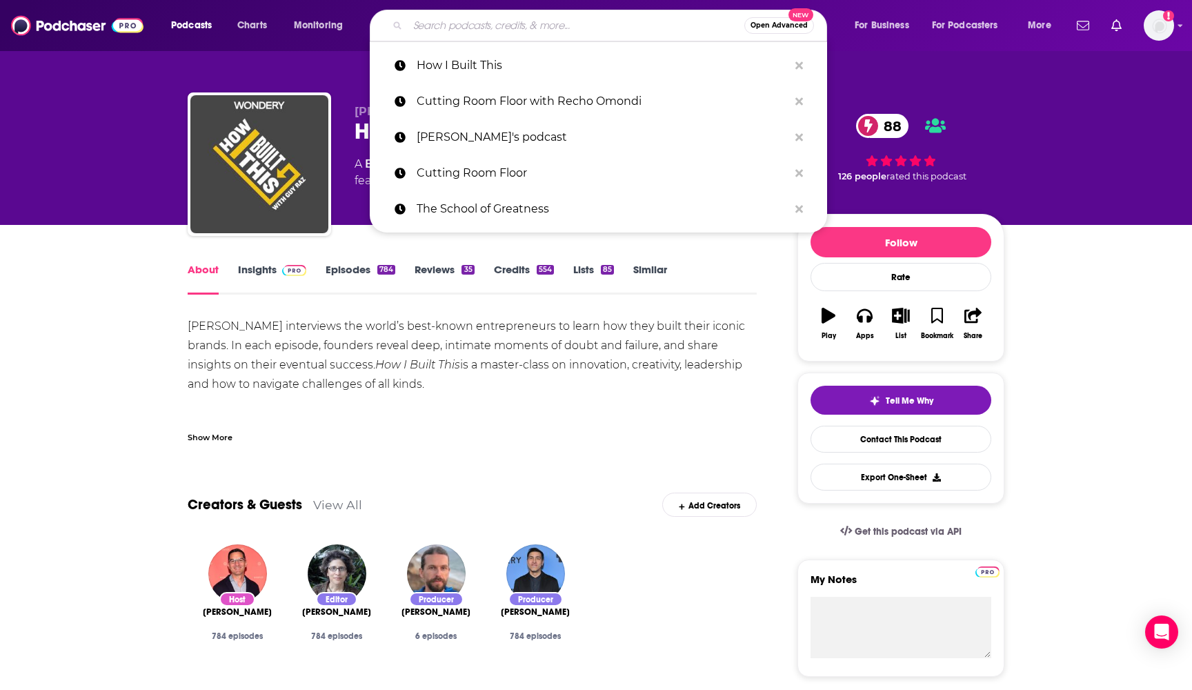
paste input "Las Culturistas"
type input "Las Culturistas"
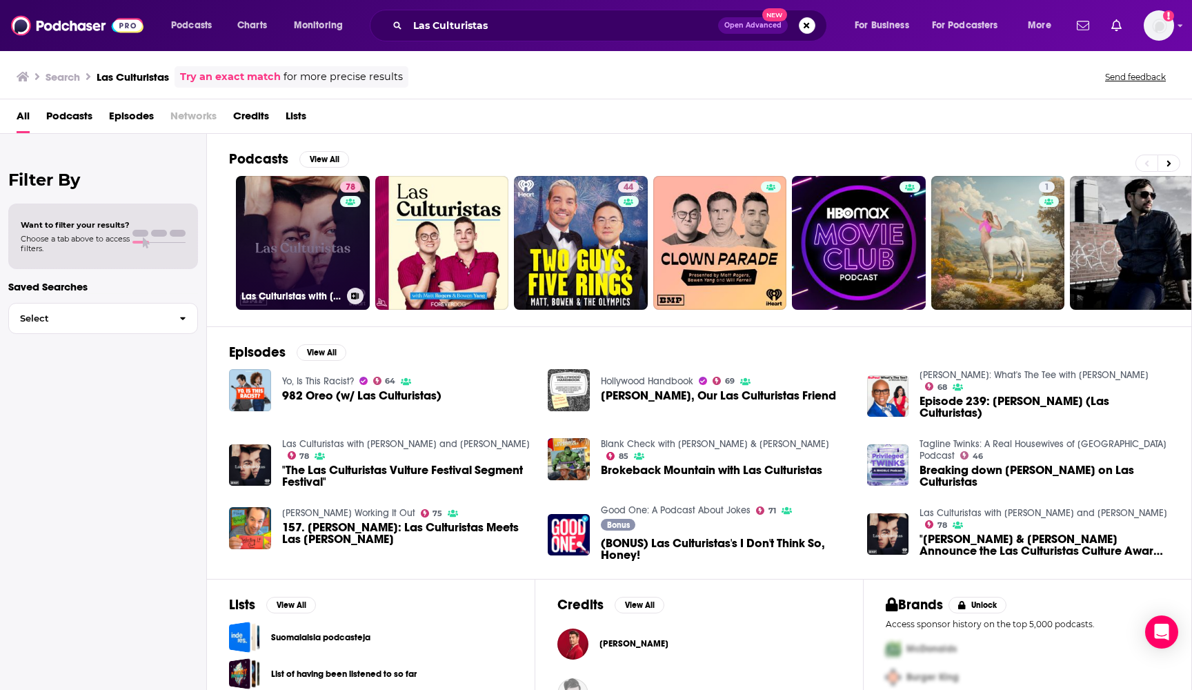
click at [299, 237] on link "78 Las Culturistas with [PERSON_NAME] and [PERSON_NAME]" at bounding box center [303, 243] width 134 height 134
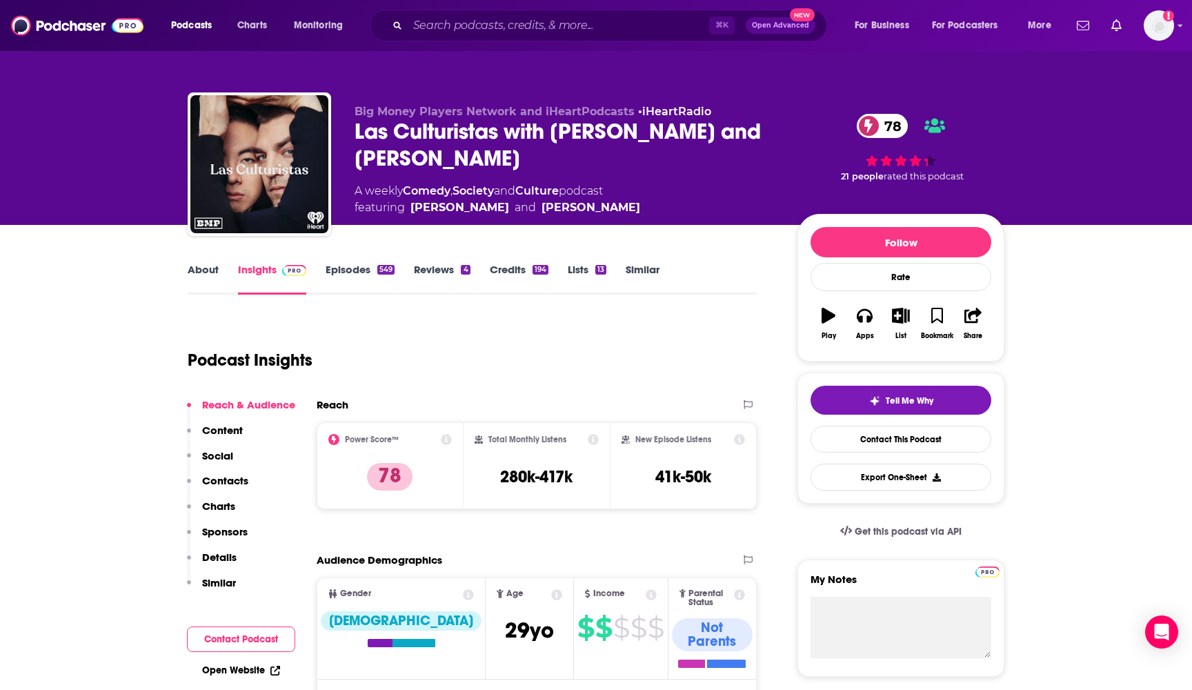
click at [208, 267] on link "About" at bounding box center [203, 279] width 31 height 32
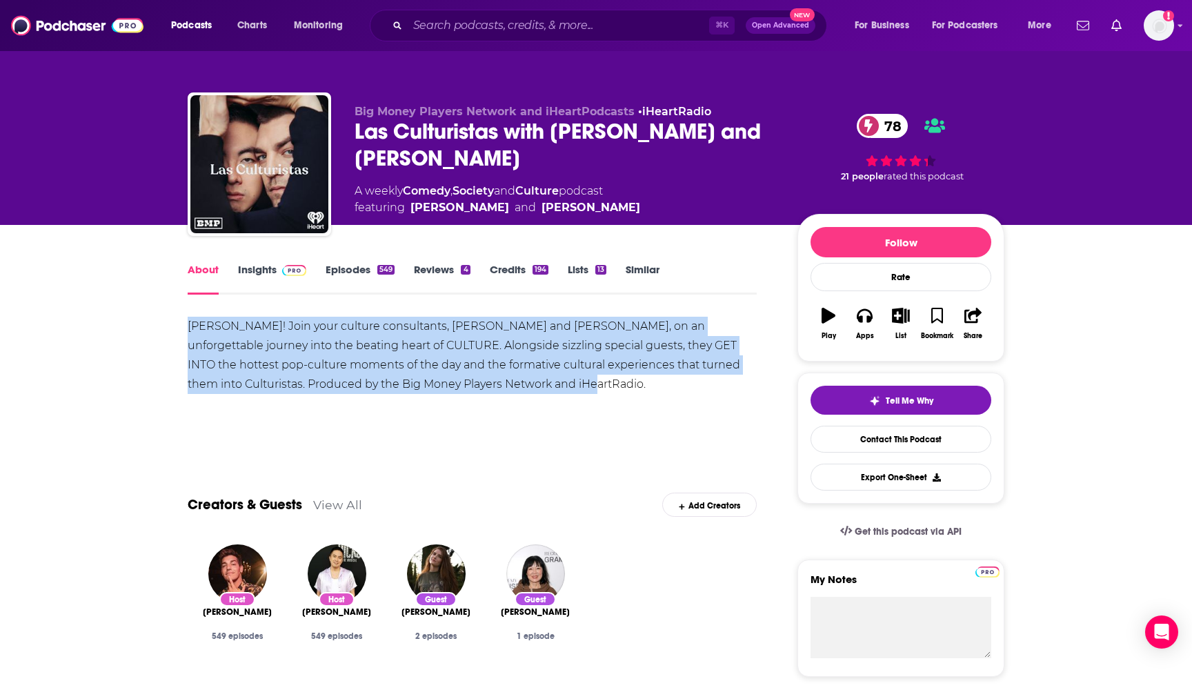
drag, startPoint x: 515, startPoint y: 380, endPoint x: 153, endPoint y: 338, distance: 364.1
copy div "[PERSON_NAME]! Join your culture consultants, [PERSON_NAME] and [PERSON_NAME], …"
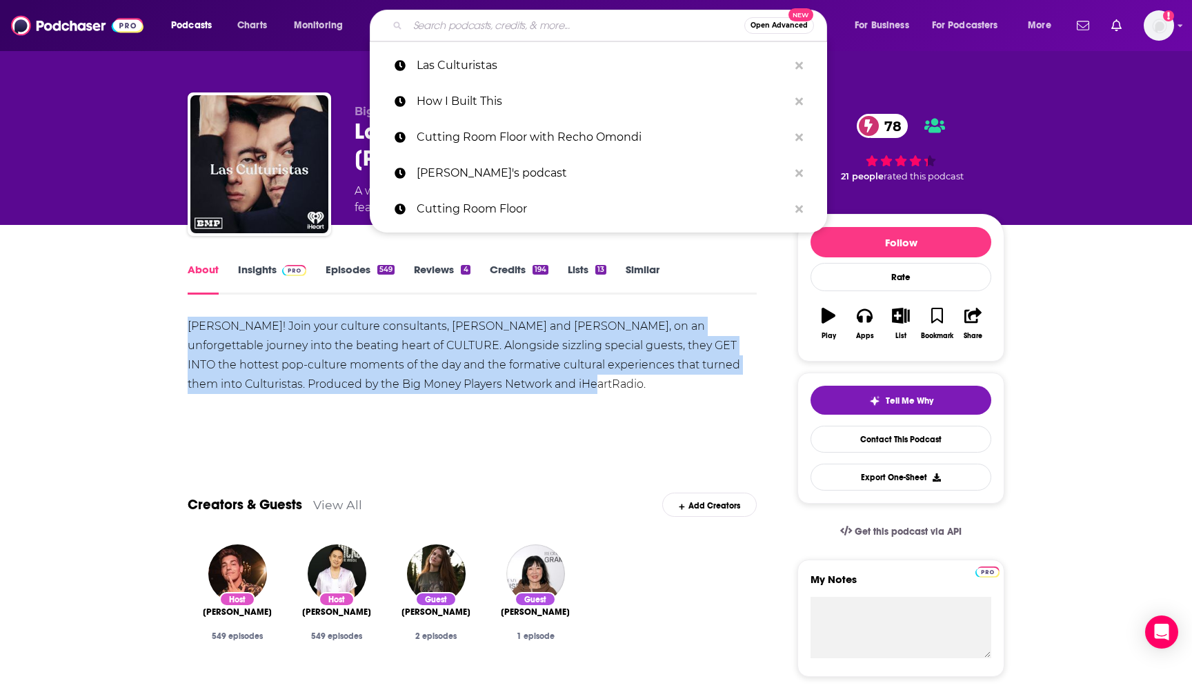
click at [539, 35] on input "Search podcasts, credits, & more..." at bounding box center [576, 25] width 337 height 22
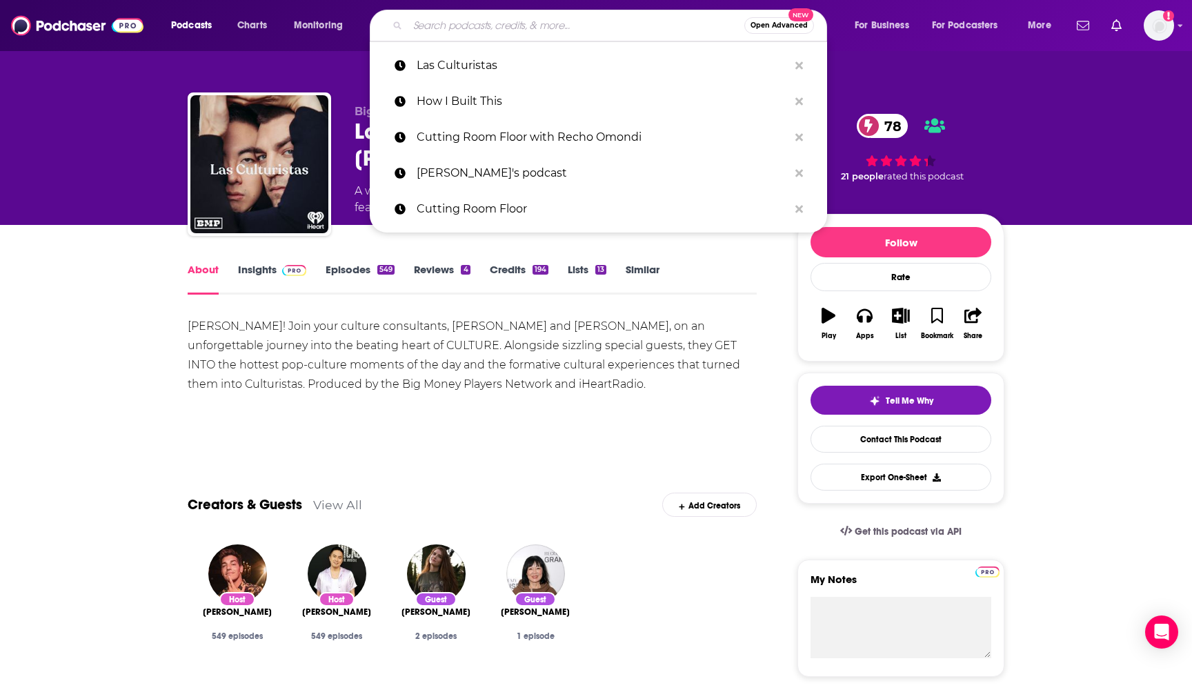
paste input "On Purpose with [PERSON_NAME]"
type input "On Purpose with [PERSON_NAME]"
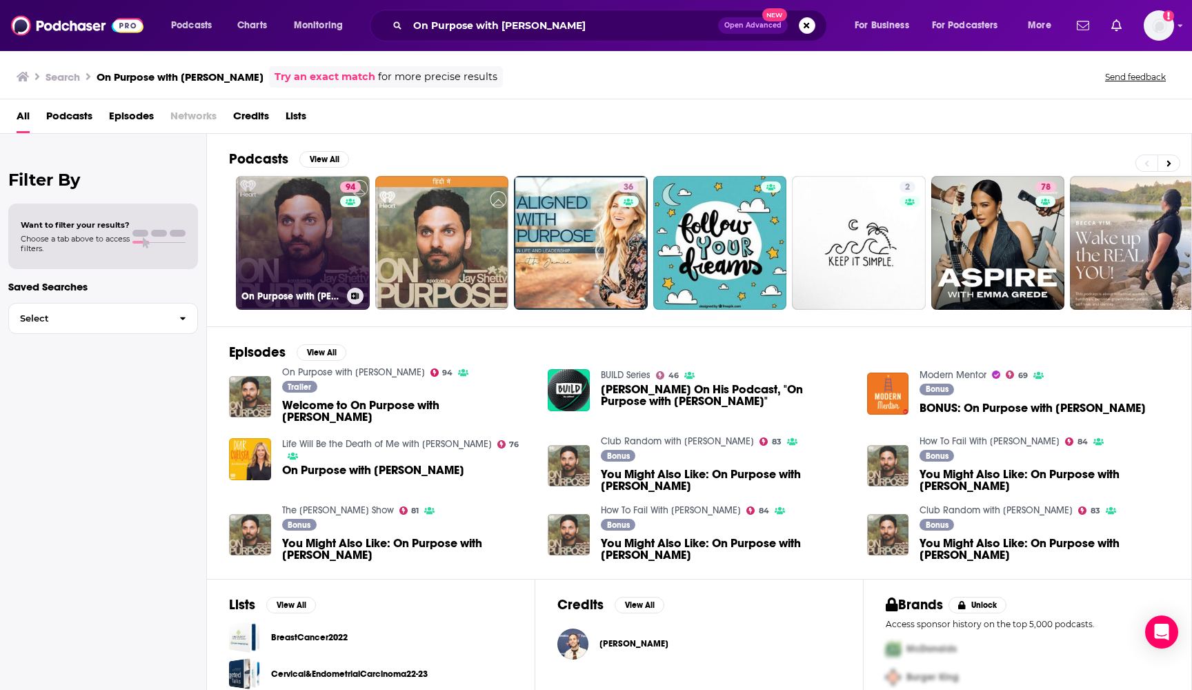
click at [291, 241] on link "94 On Purpose with [PERSON_NAME]" at bounding box center [303, 243] width 134 height 134
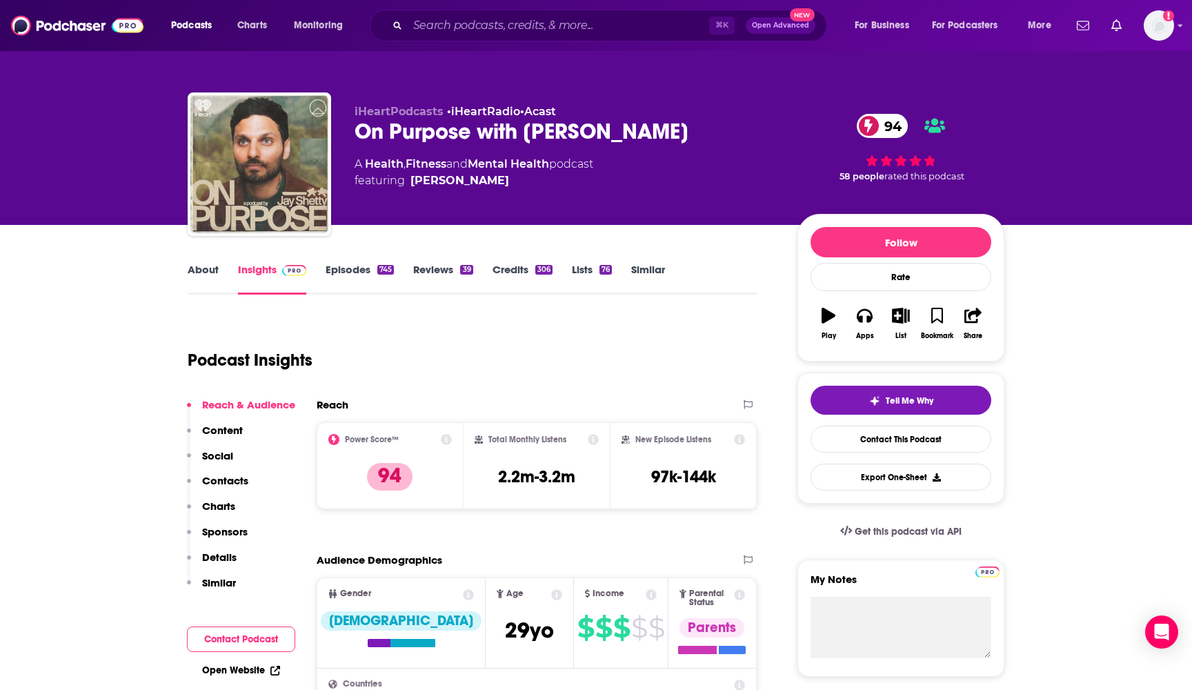
click at [207, 268] on link "About" at bounding box center [203, 279] width 31 height 32
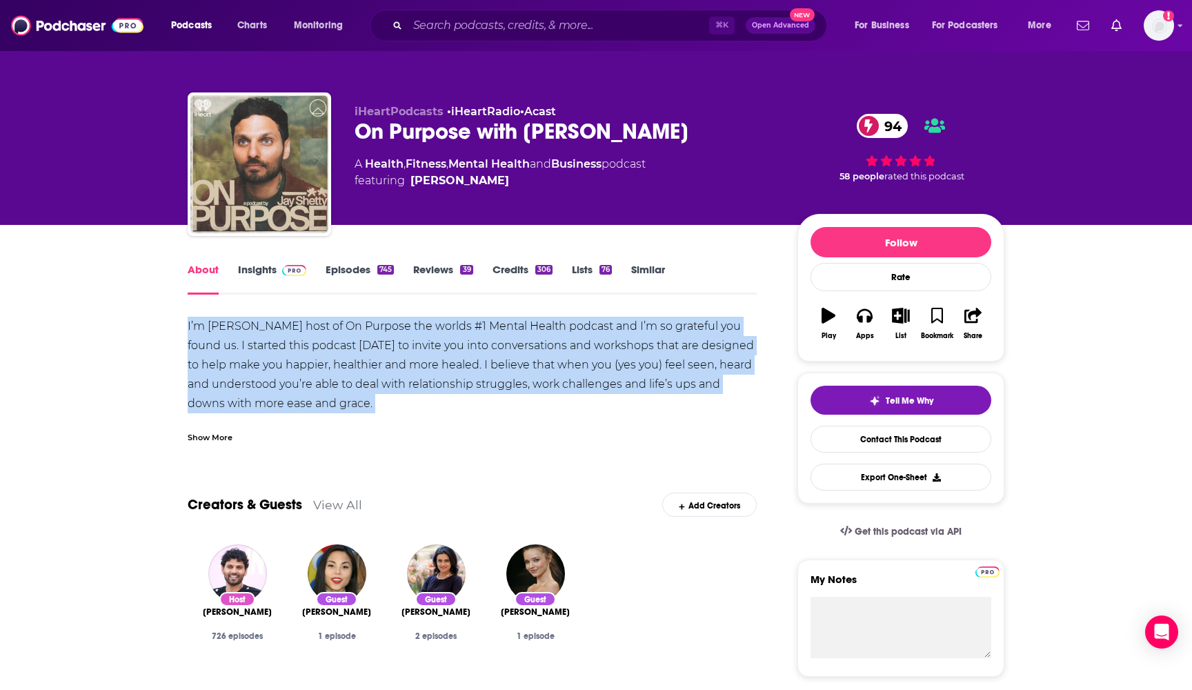
drag, startPoint x: 345, startPoint y: 409, endPoint x: 182, endPoint y: 324, distance: 184.0
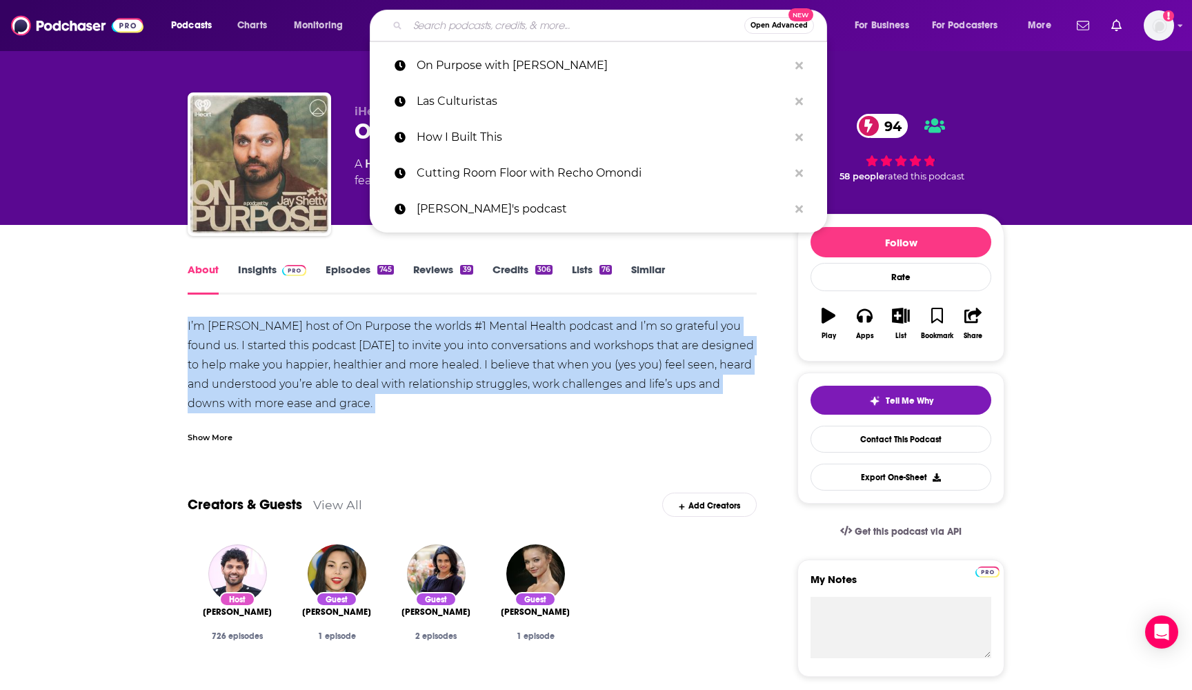
click at [455, 25] on input "Search podcasts, credits, & more..." at bounding box center [576, 25] width 337 height 22
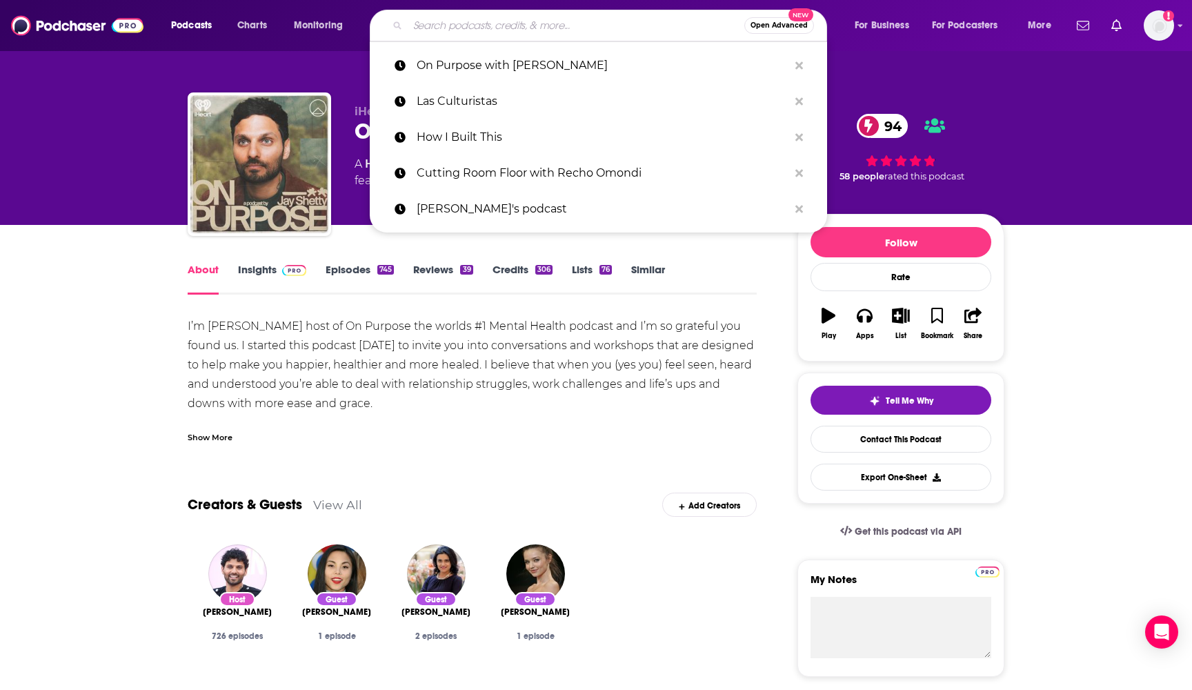
paste input "Oprah Super Soul [DATE]"
type input "Oprah Super Soul [DATE]"
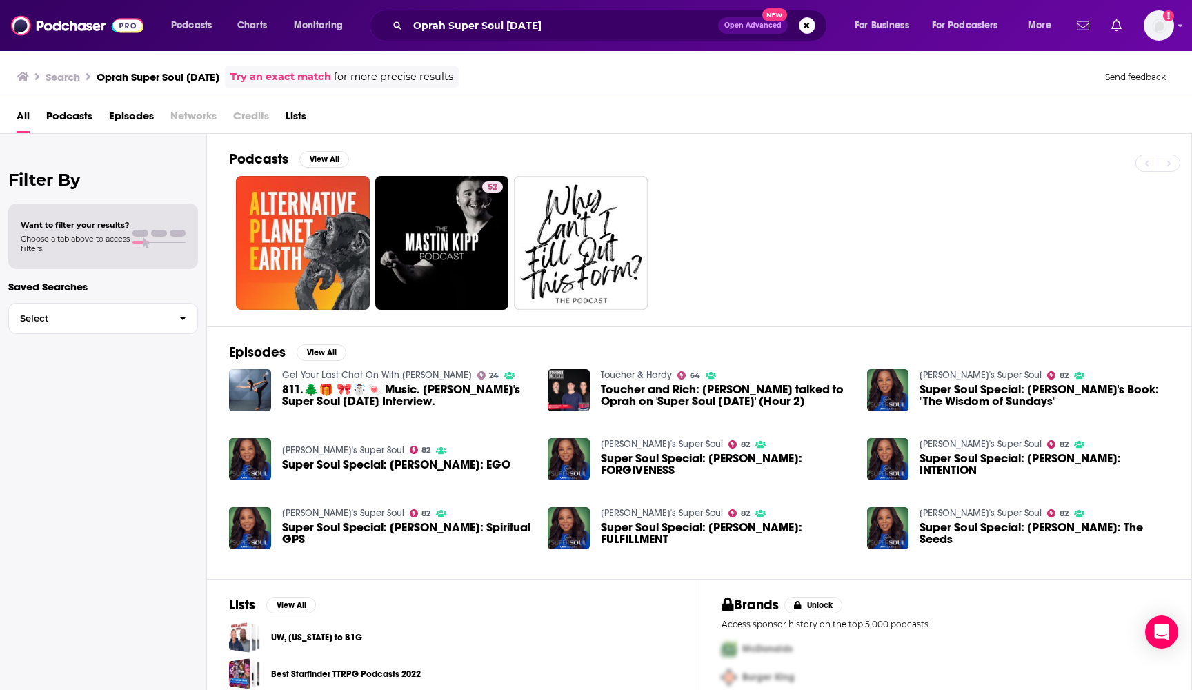
click at [335, 469] on span "Super Soul Special: [PERSON_NAME]: EGO" at bounding box center [396, 465] width 228 height 12
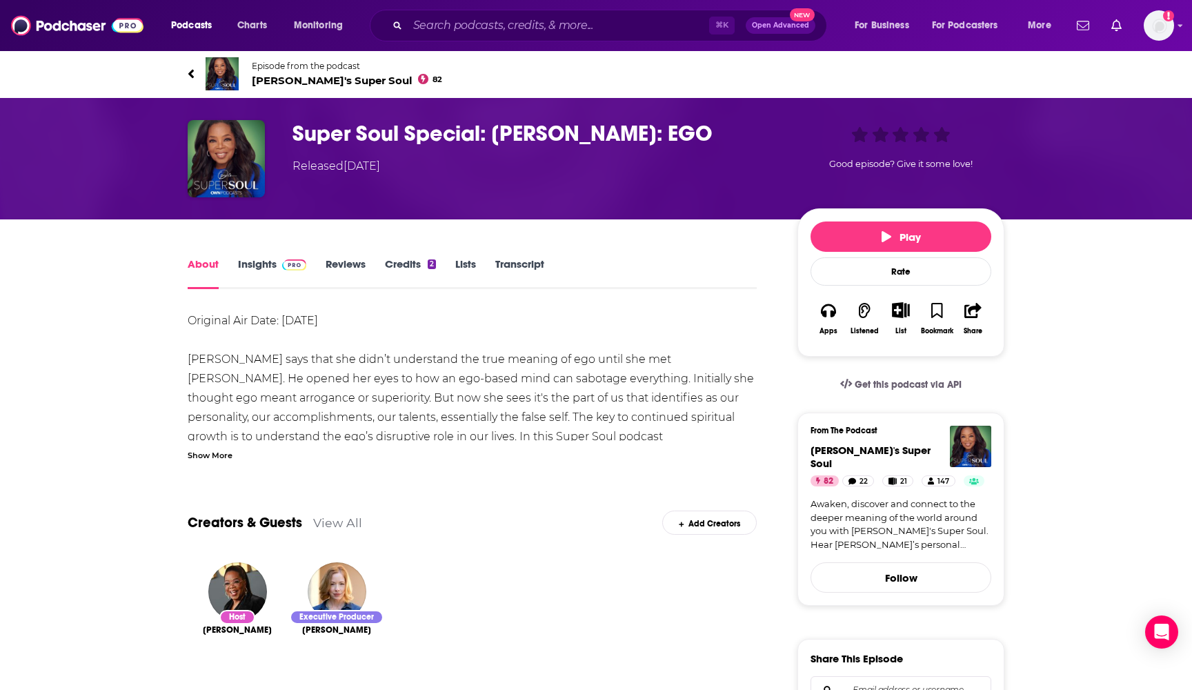
click at [213, 453] on div "Show More" at bounding box center [210, 454] width 45 height 13
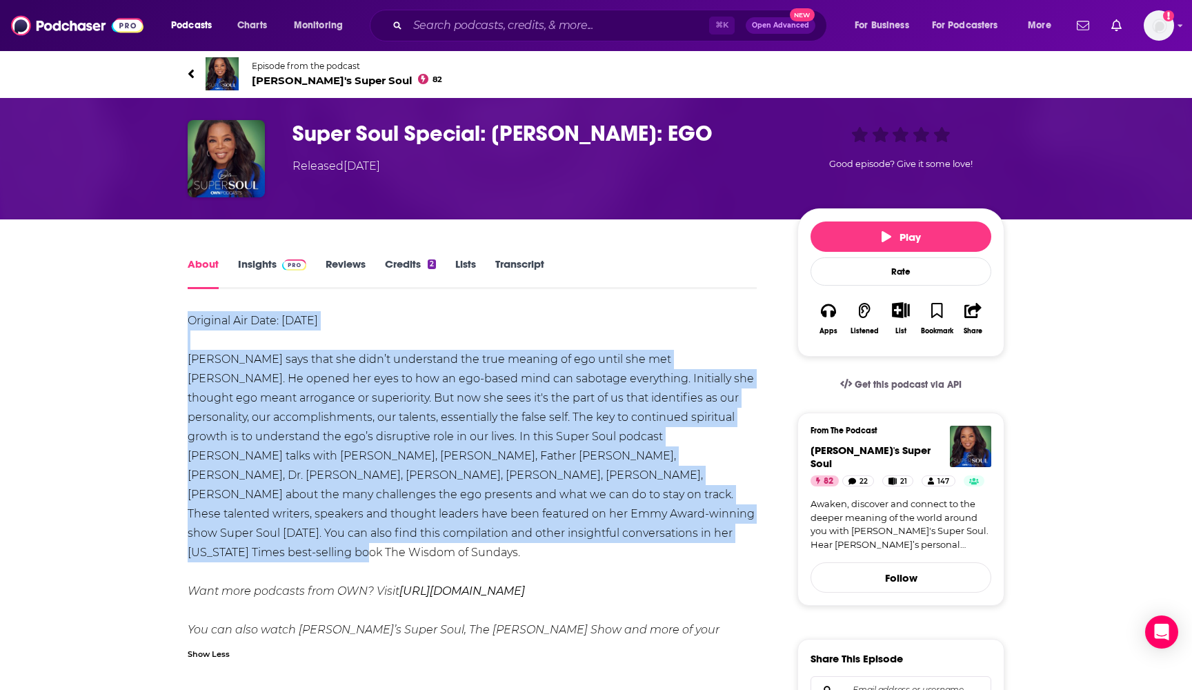
drag, startPoint x: 482, startPoint y: 533, endPoint x: 182, endPoint y: 354, distance: 349.1
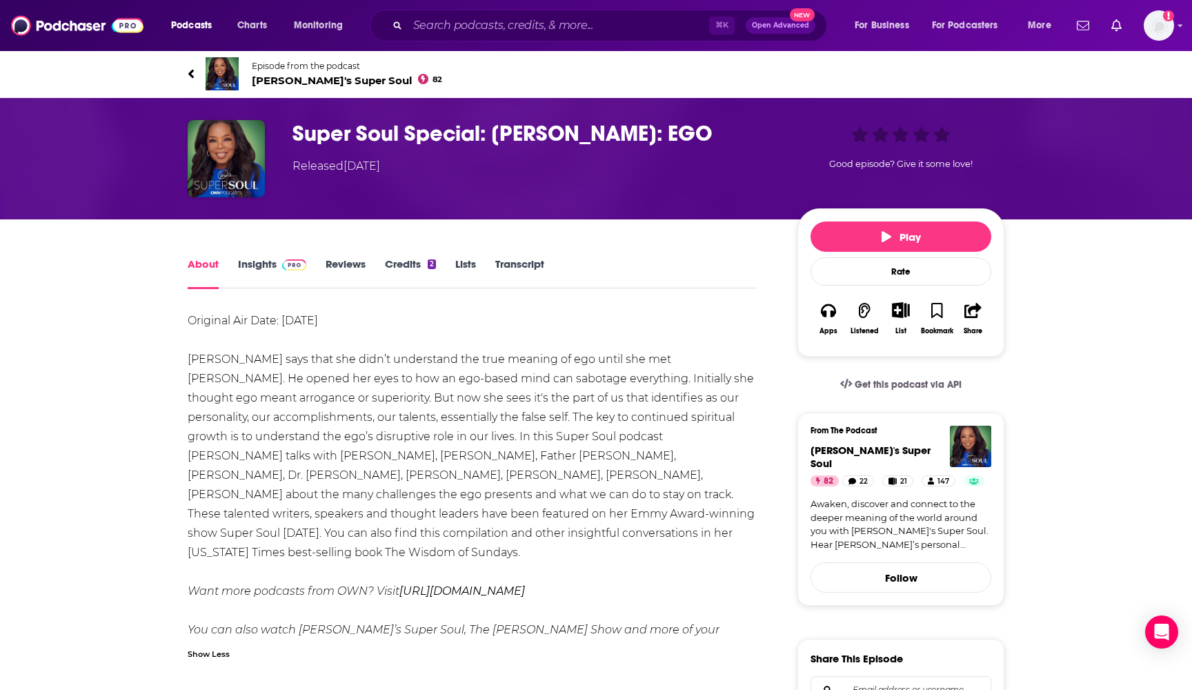
click at [293, 418] on div "Original Air Date: [DATE] [PERSON_NAME] says that she didn’t understand the tru…" at bounding box center [472, 485] width 569 height 348
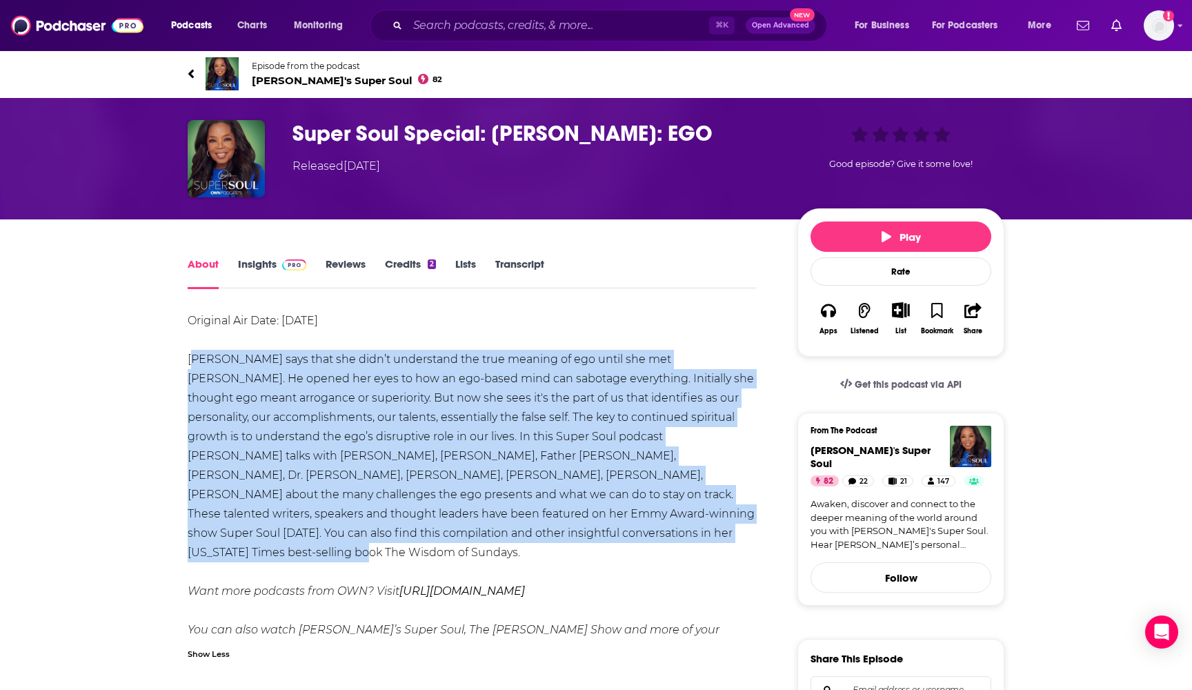
drag, startPoint x: 484, startPoint y: 531, endPoint x: 191, endPoint y: 359, distance: 339.7
click at [191, 359] on div "Original Air Date: [DATE] [PERSON_NAME] says that she didn’t understand the tru…" at bounding box center [472, 485] width 569 height 348
copy div "[PERSON_NAME] says that she didn’t understand the true meaning of ego until she…"
click at [561, 25] on input "Search podcasts, credits, & more..." at bounding box center [559, 25] width 302 height 22
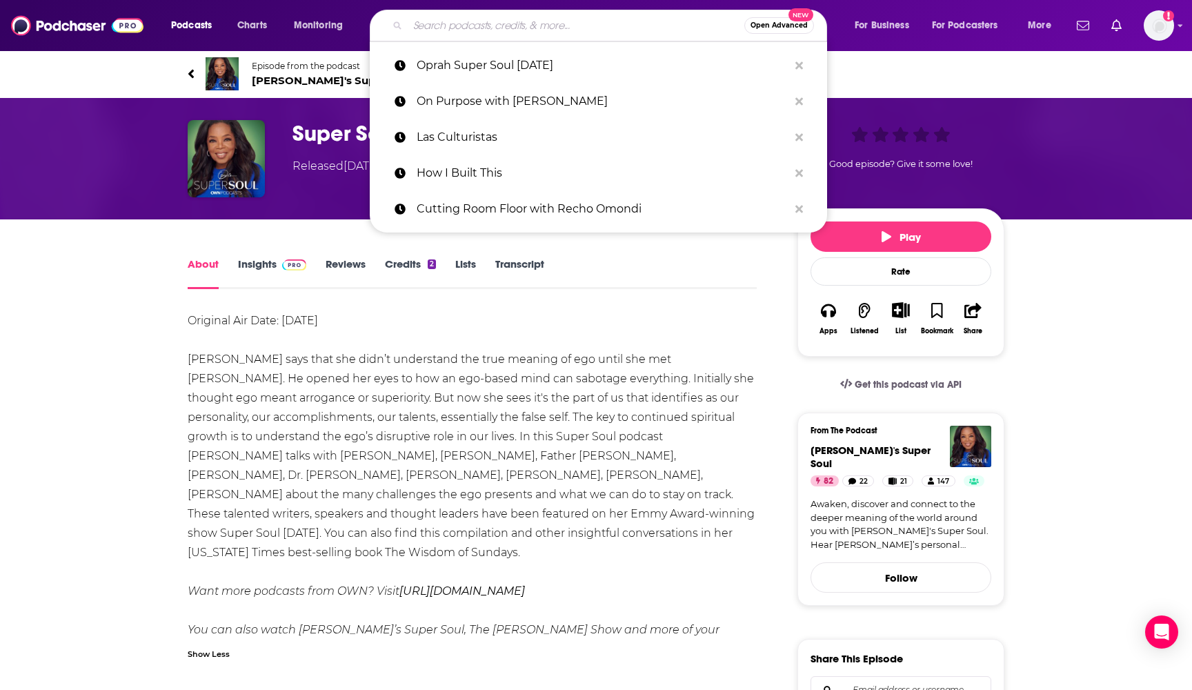
paste input "The [PERSON_NAME] Podcast"
type input "The [PERSON_NAME] Podcast"
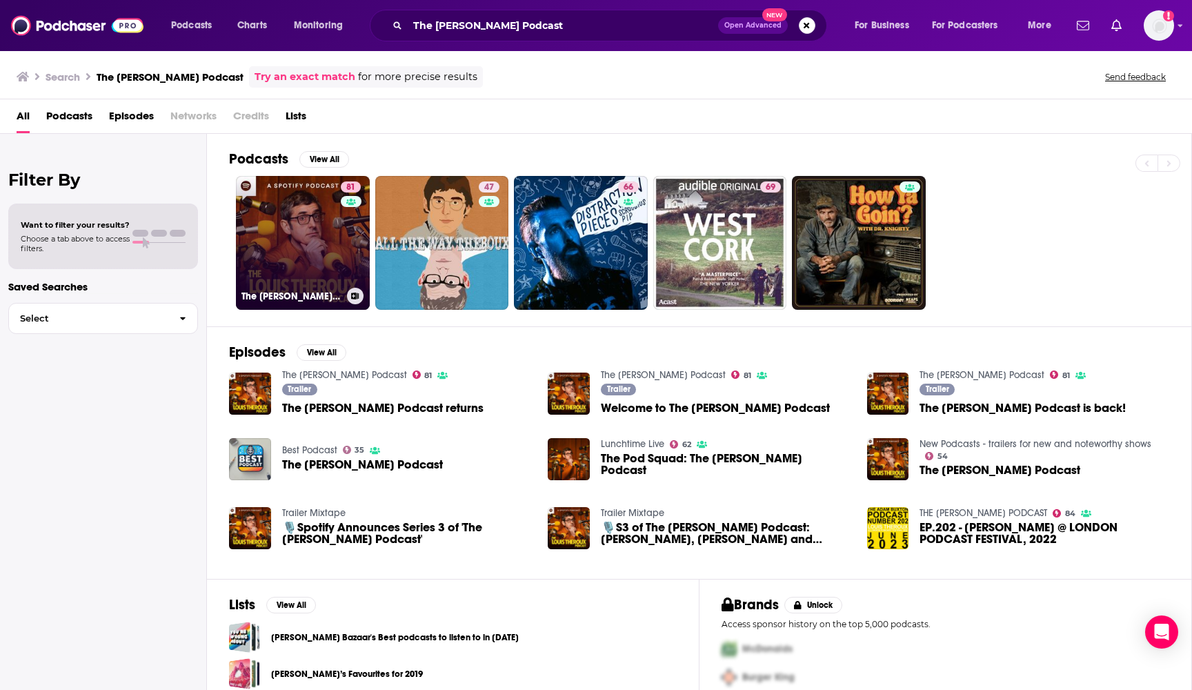
click at [305, 232] on link "81 The [PERSON_NAME] Podcast" at bounding box center [303, 243] width 134 height 134
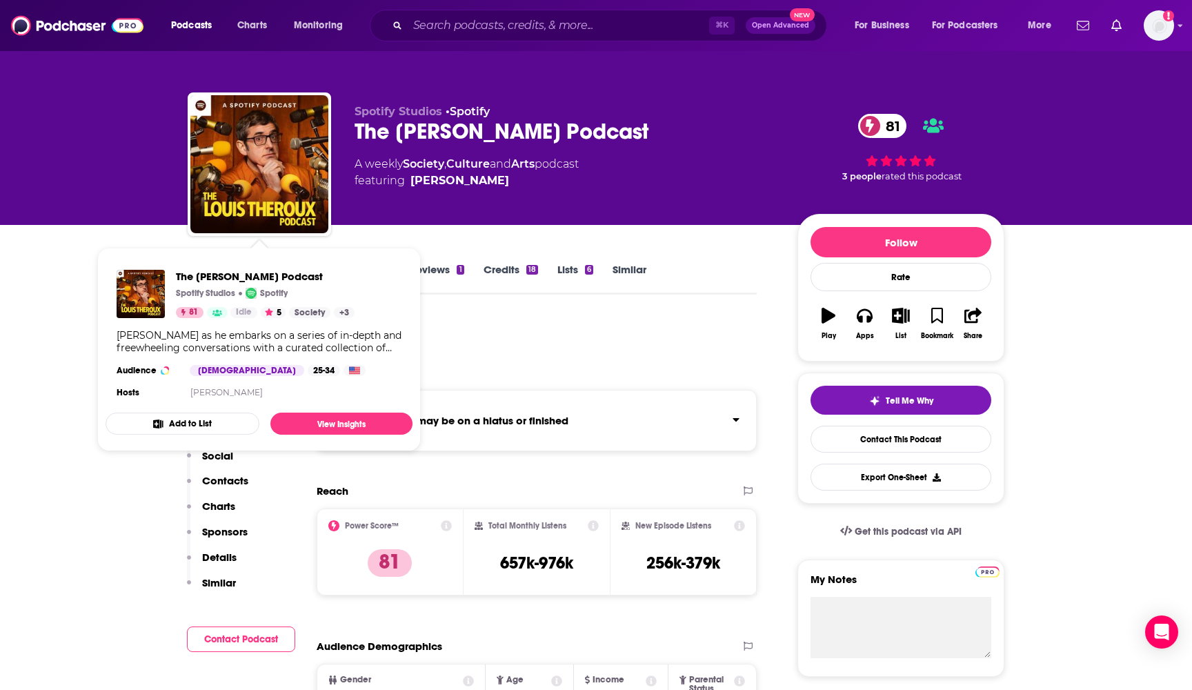
click at [152, 222] on div "Spotify Studios • Spotify The [PERSON_NAME] Podcast 81 A weekly Society , Cultu…" at bounding box center [596, 112] width 1192 height 225
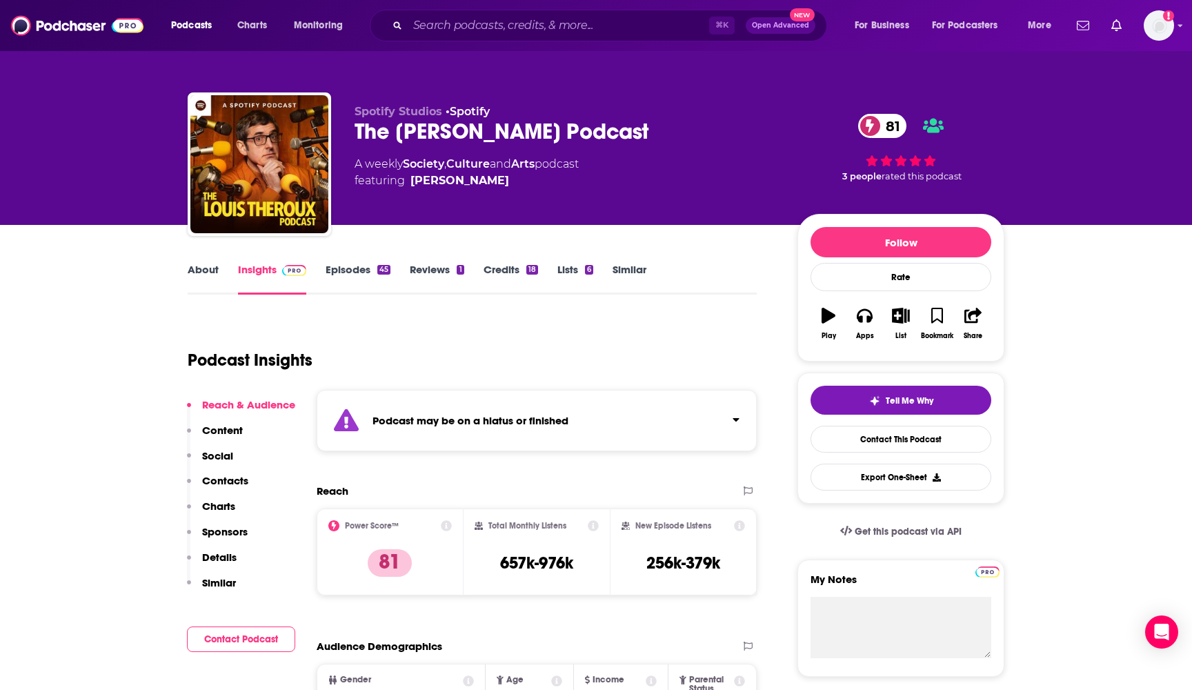
click at [204, 279] on link "About" at bounding box center [203, 279] width 31 height 32
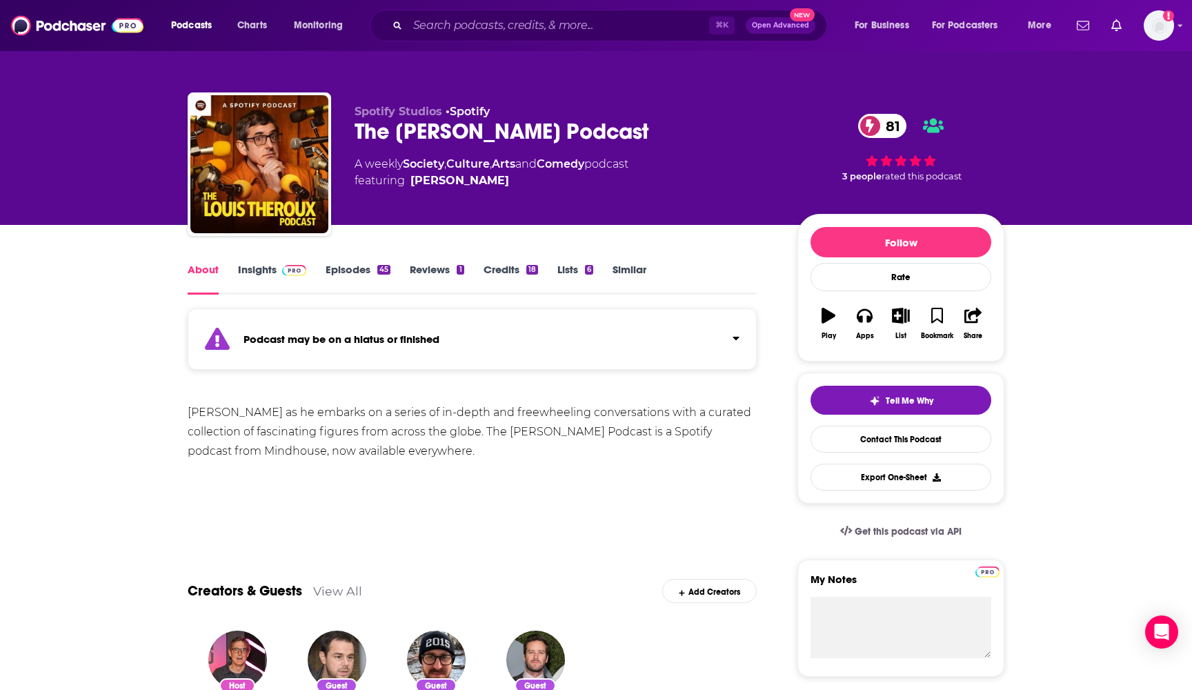
drag, startPoint x: 441, startPoint y: 451, endPoint x: 179, endPoint y: 411, distance: 265.4
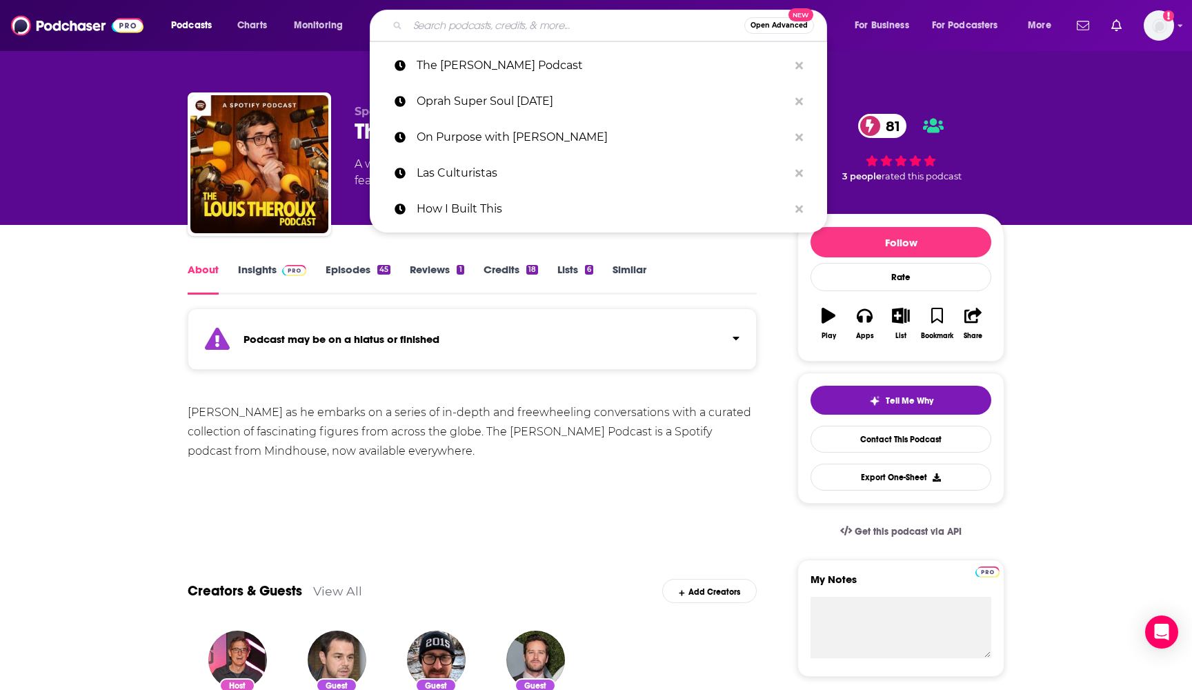
click at [613, 23] on input "Search podcasts, credits, & more..." at bounding box center [576, 25] width 337 height 22
paste input "The School of Greatness"
type input "The School of Greatness"
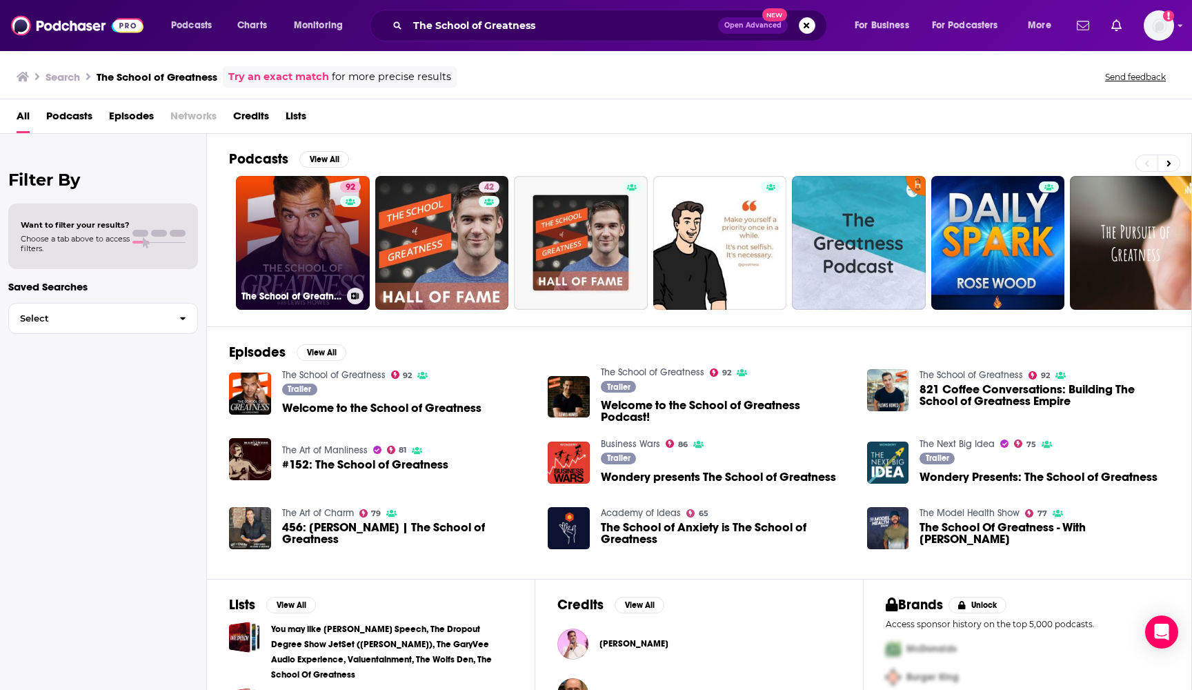
click at [299, 237] on link "92 The School of Greatness" at bounding box center [303, 243] width 134 height 134
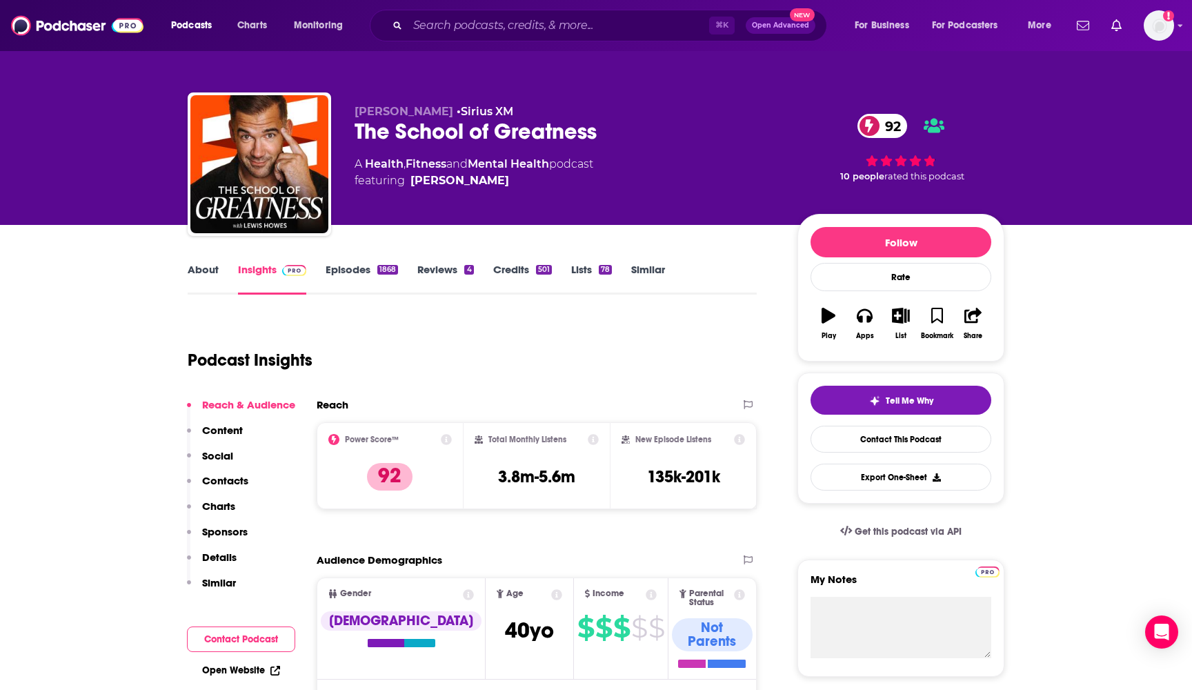
click at [199, 266] on link "About" at bounding box center [203, 279] width 31 height 32
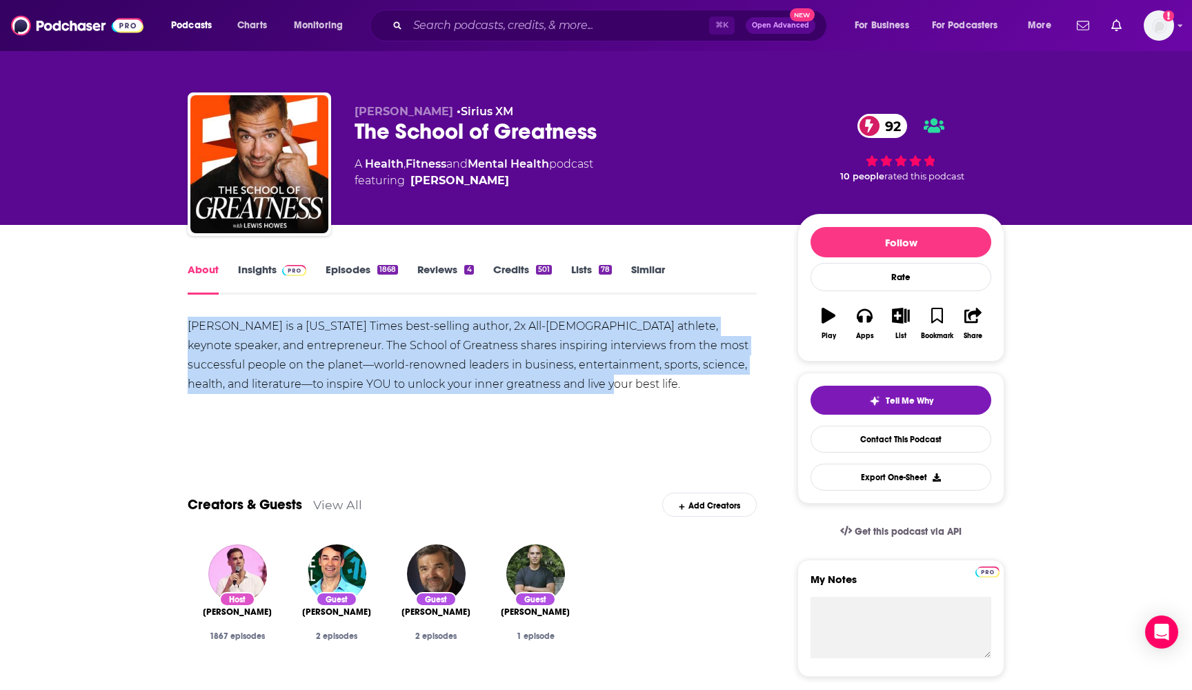
drag, startPoint x: 576, startPoint y: 389, endPoint x: 184, endPoint y: 326, distance: 396.3
